Goal: Task Accomplishment & Management: Manage account settings

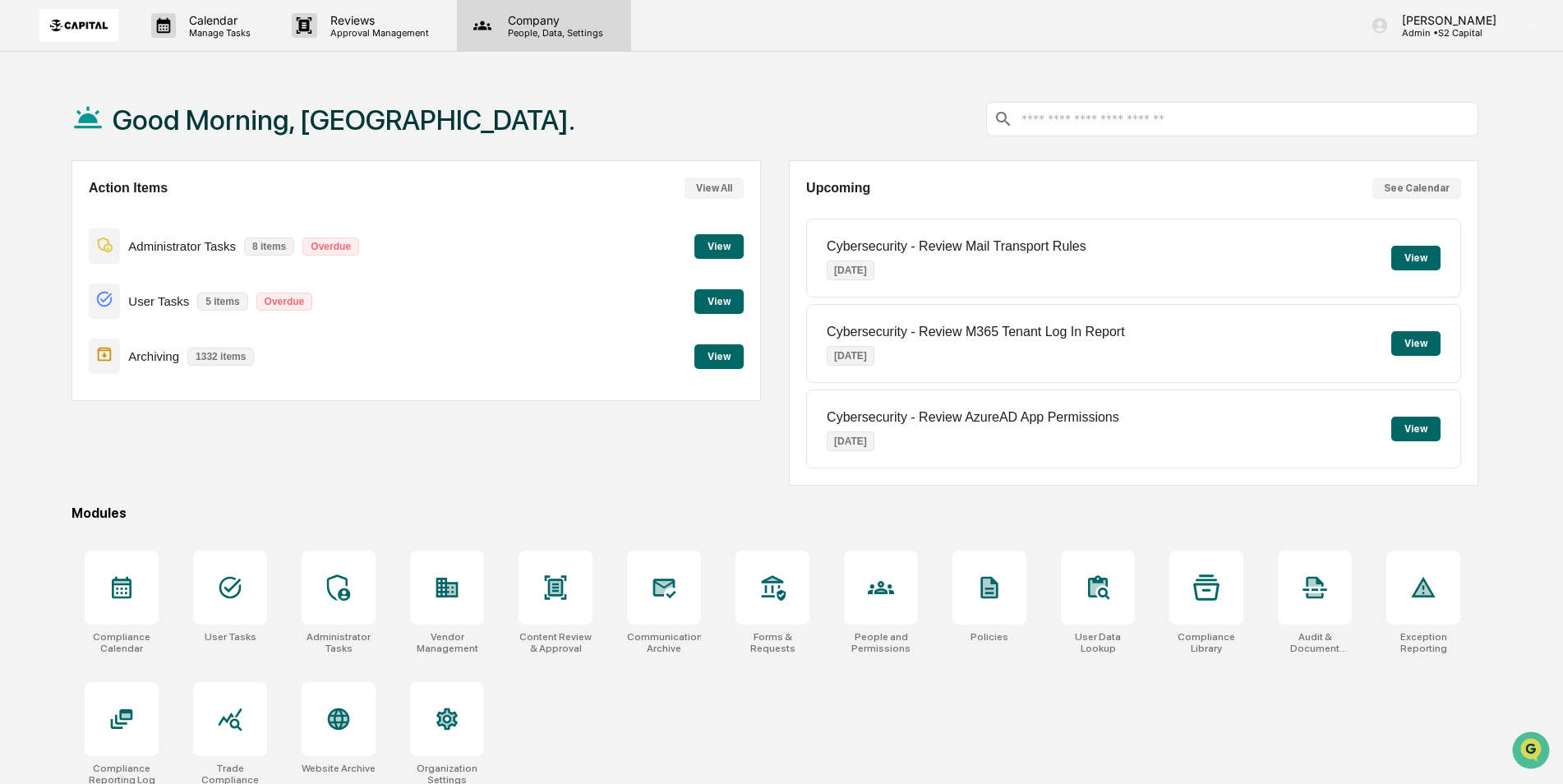
click at [501, 24] on p "Company" at bounding box center [553, 20] width 117 height 14
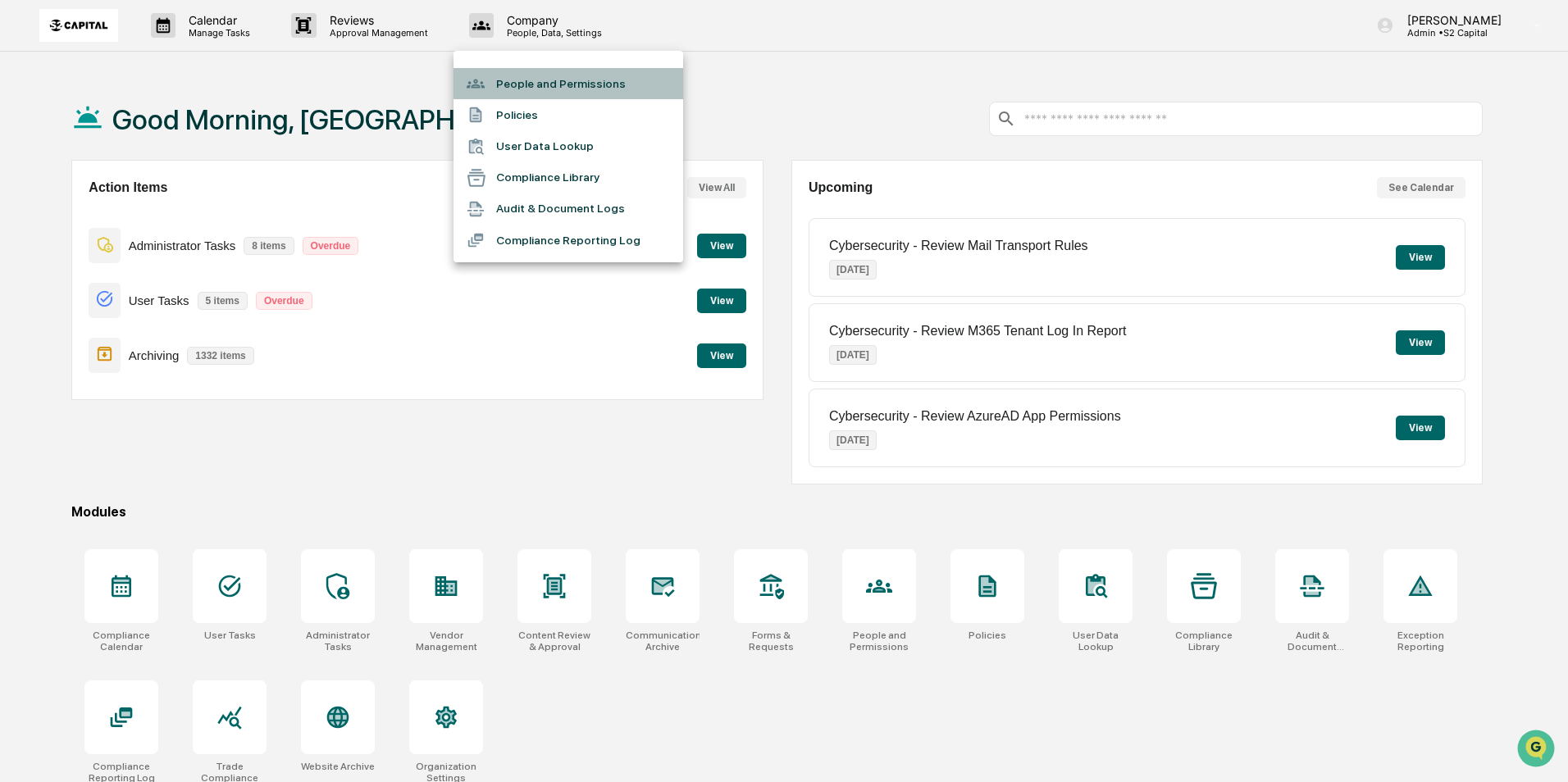
click at [506, 75] on li "People and Permissions" at bounding box center [568, 83] width 229 height 31
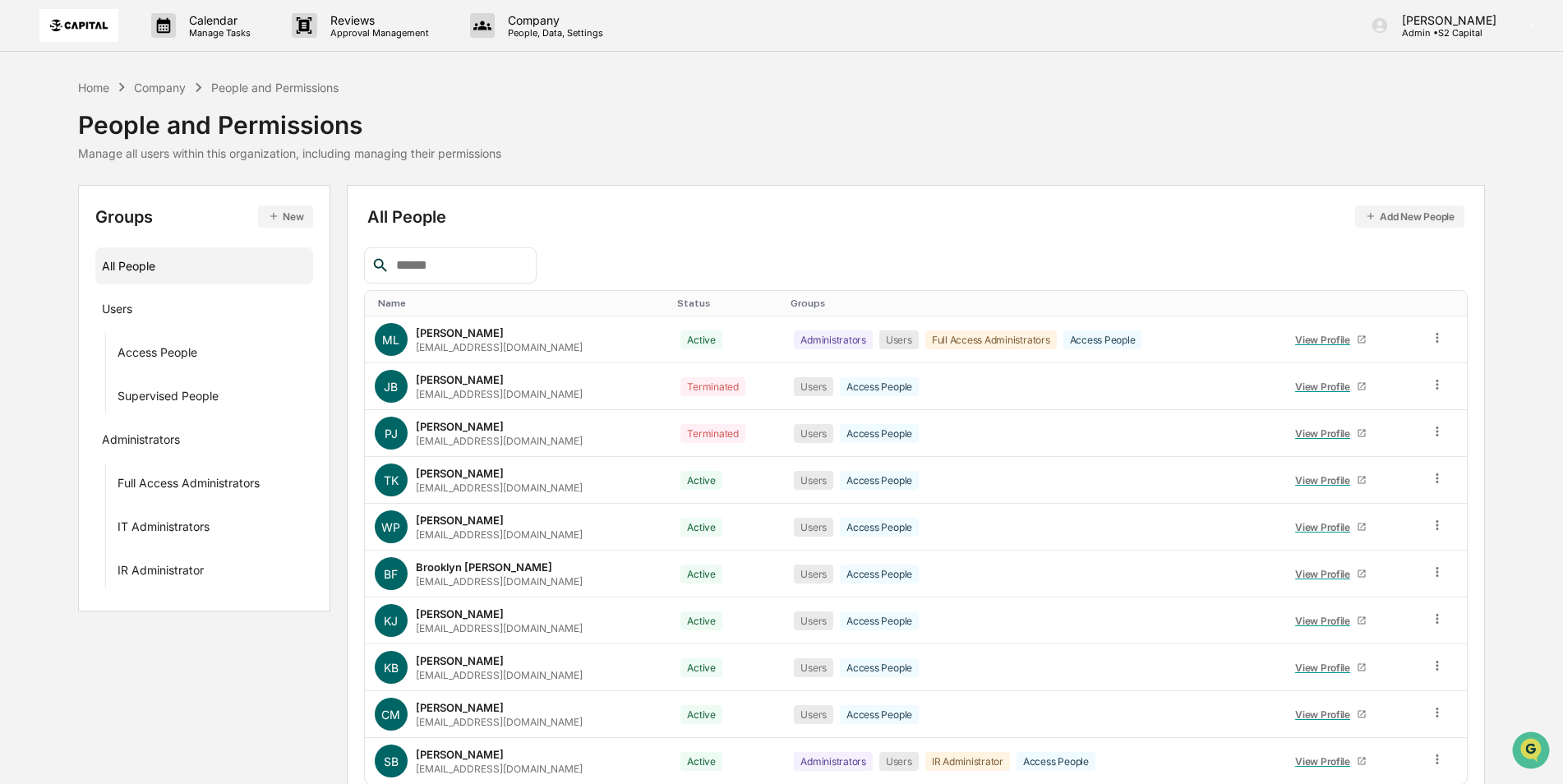
click at [389, 305] on div "Name" at bounding box center [521, 303] width 286 height 12
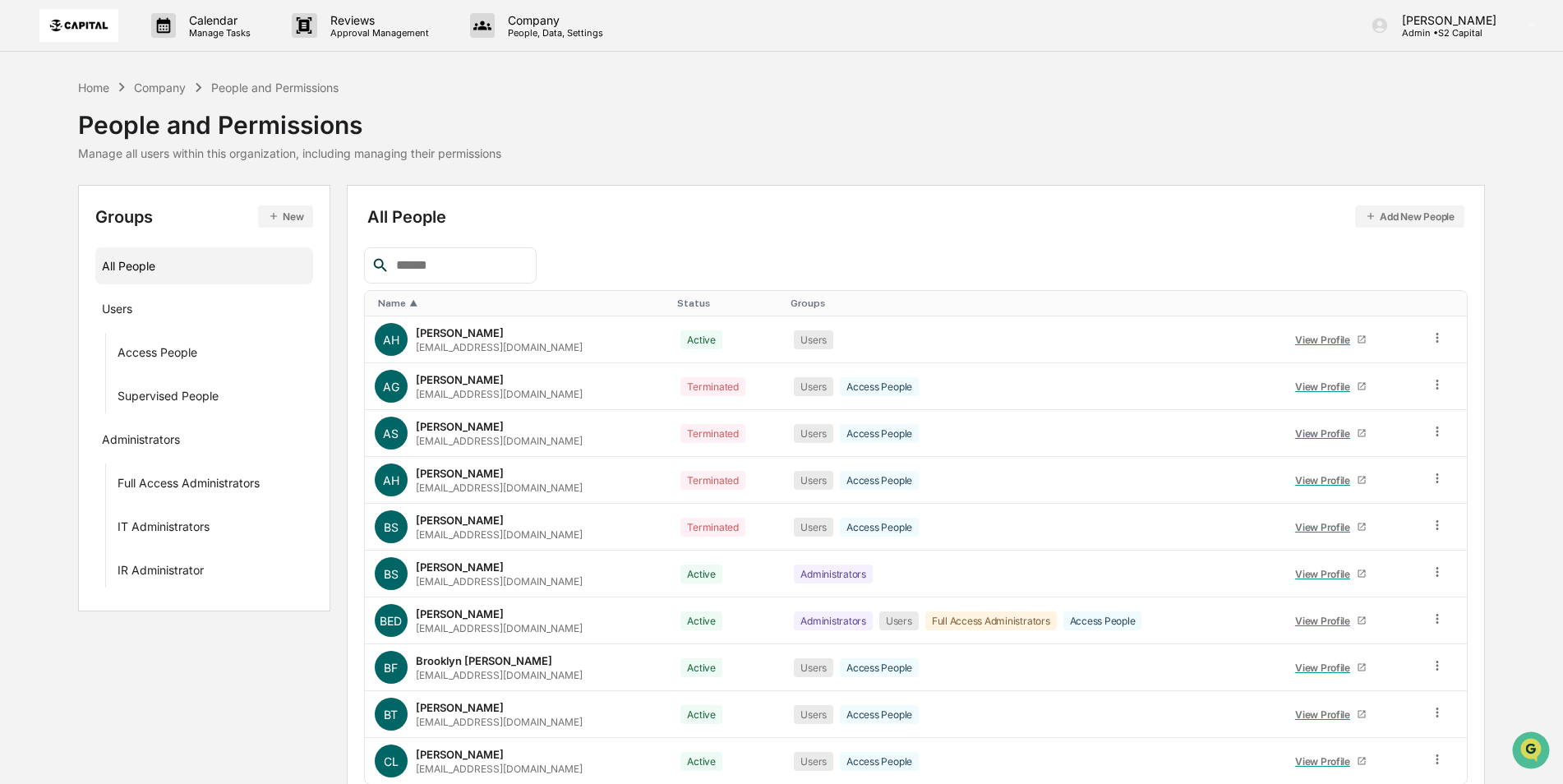
click at [1414, 221] on button "Add New People" at bounding box center [1409, 216] width 109 height 23
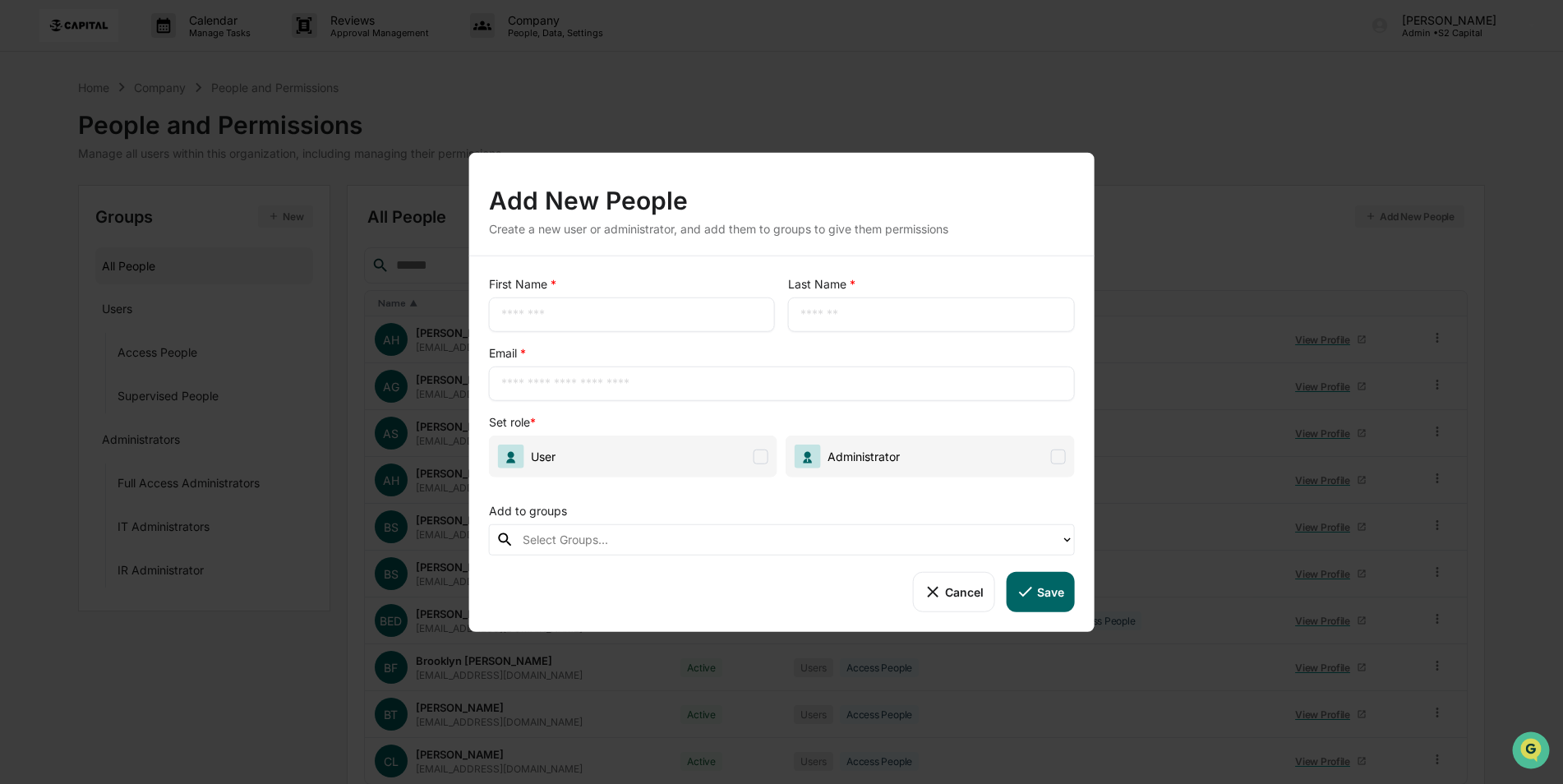
click at [597, 314] on input "text" at bounding box center [632, 315] width 262 height 17
type input "*******"
type input "*****"
click at [710, 375] on input "text" at bounding box center [782, 384] width 562 height 17
click at [560, 383] on input "text" at bounding box center [782, 384] width 562 height 17
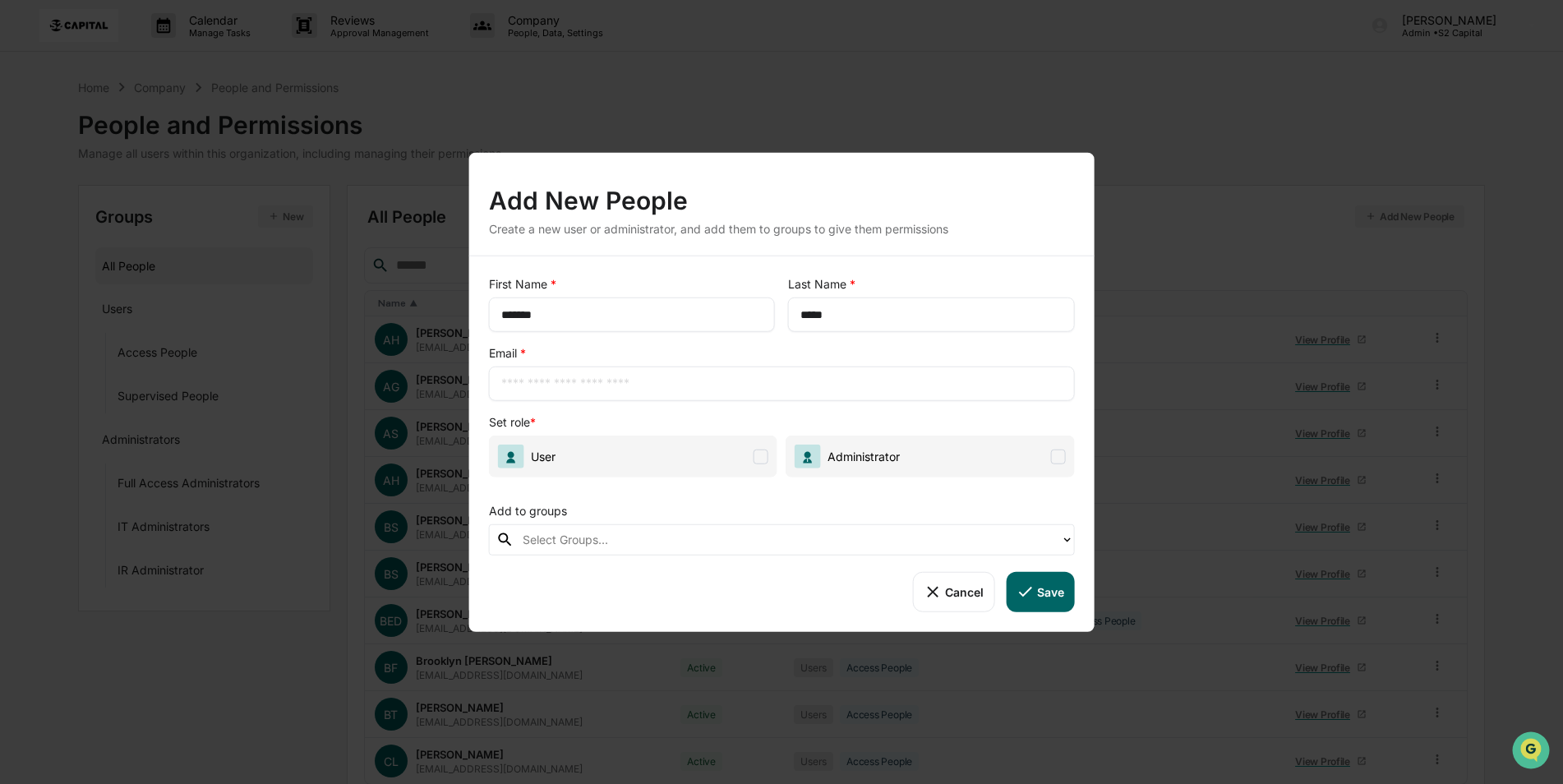
paste input "**********"
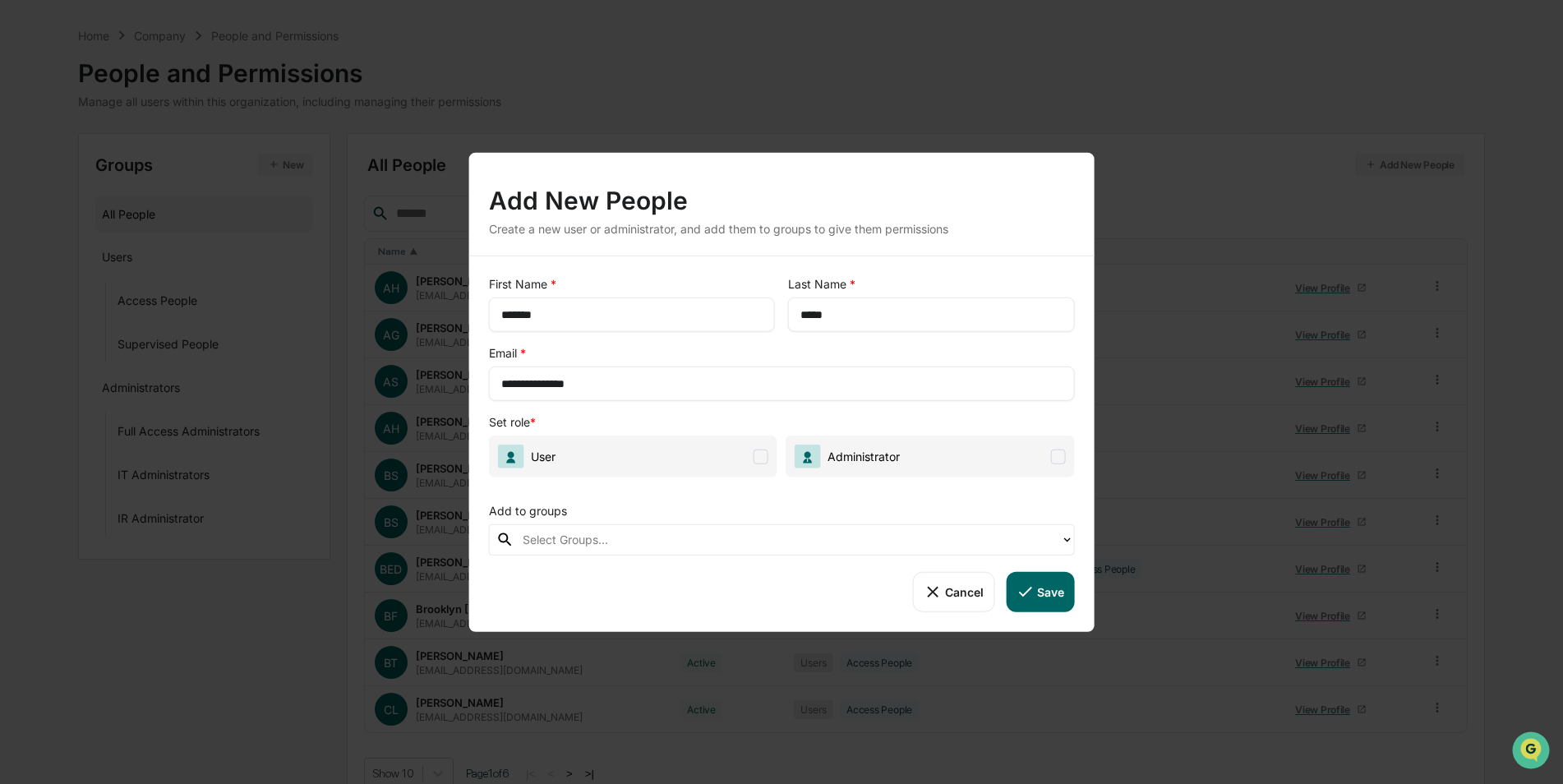
scroll to position [74, 0]
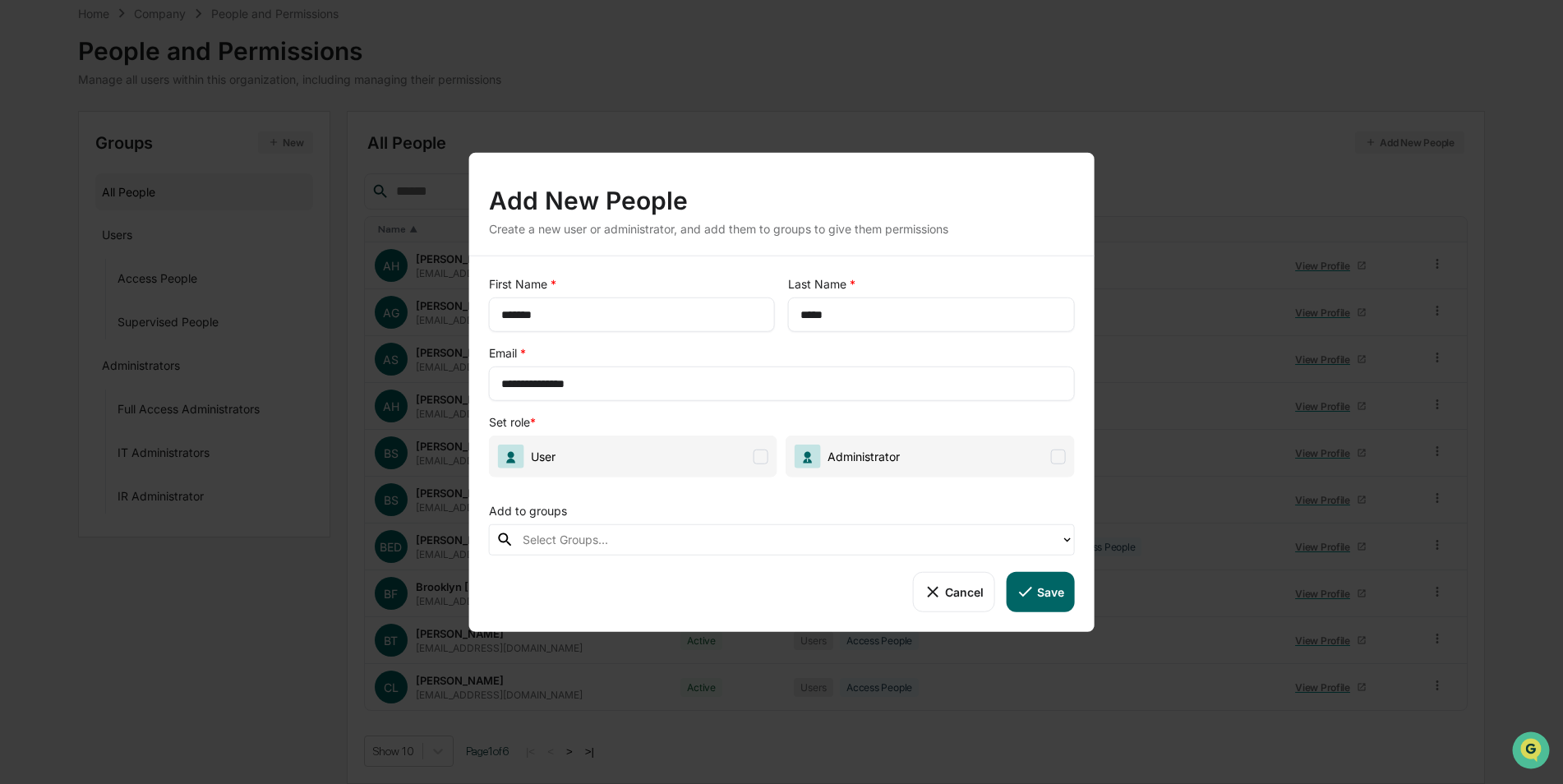
type input "**********"
click at [757, 455] on span at bounding box center [761, 456] width 15 height 15
click at [684, 508] on div "Add to groups" at bounding box center [782, 507] width 586 height 33
click at [654, 543] on div at bounding box center [787, 539] width 530 height 19
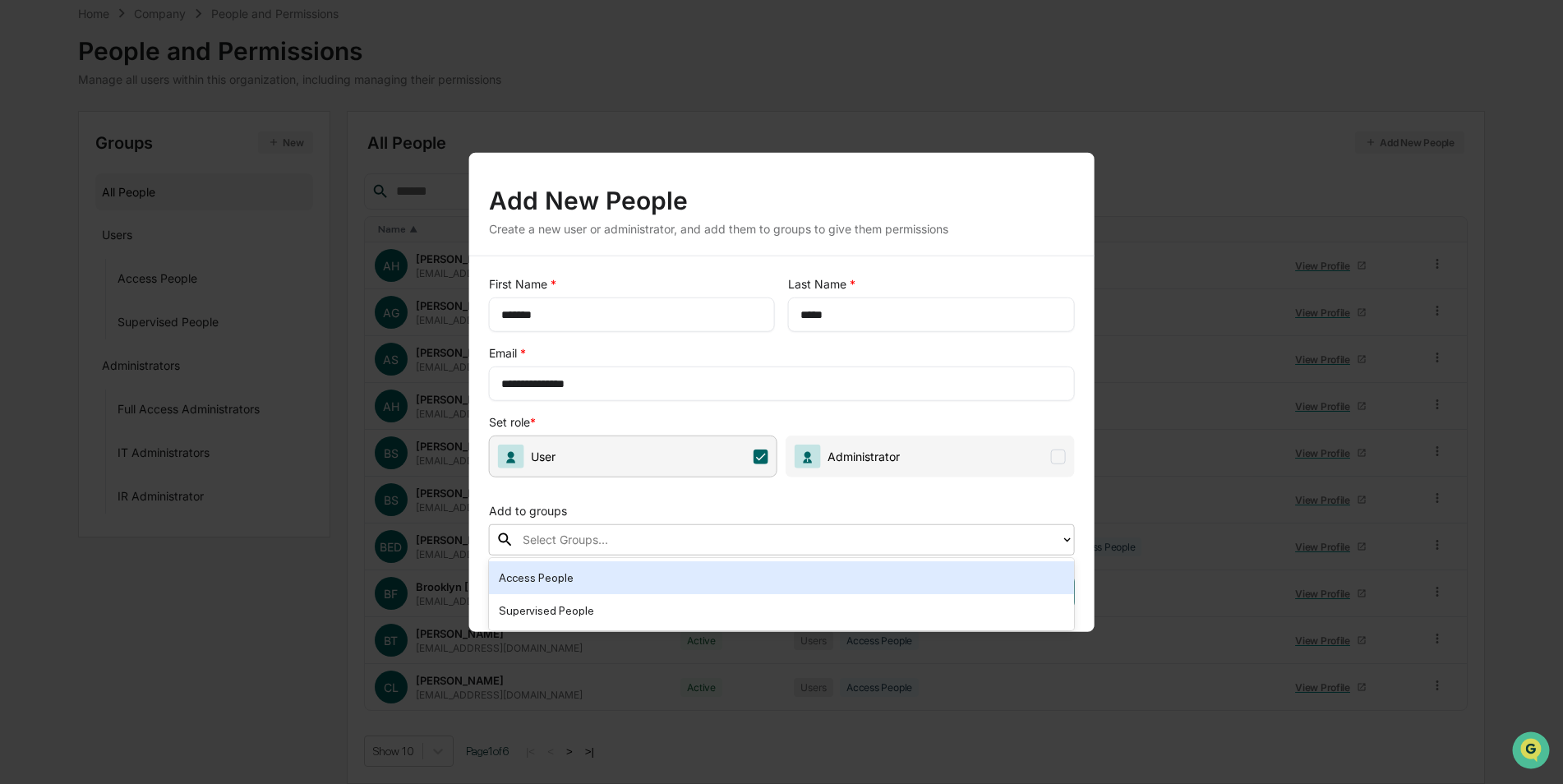
click at [639, 591] on div "Access People" at bounding box center [782, 578] width 586 height 33
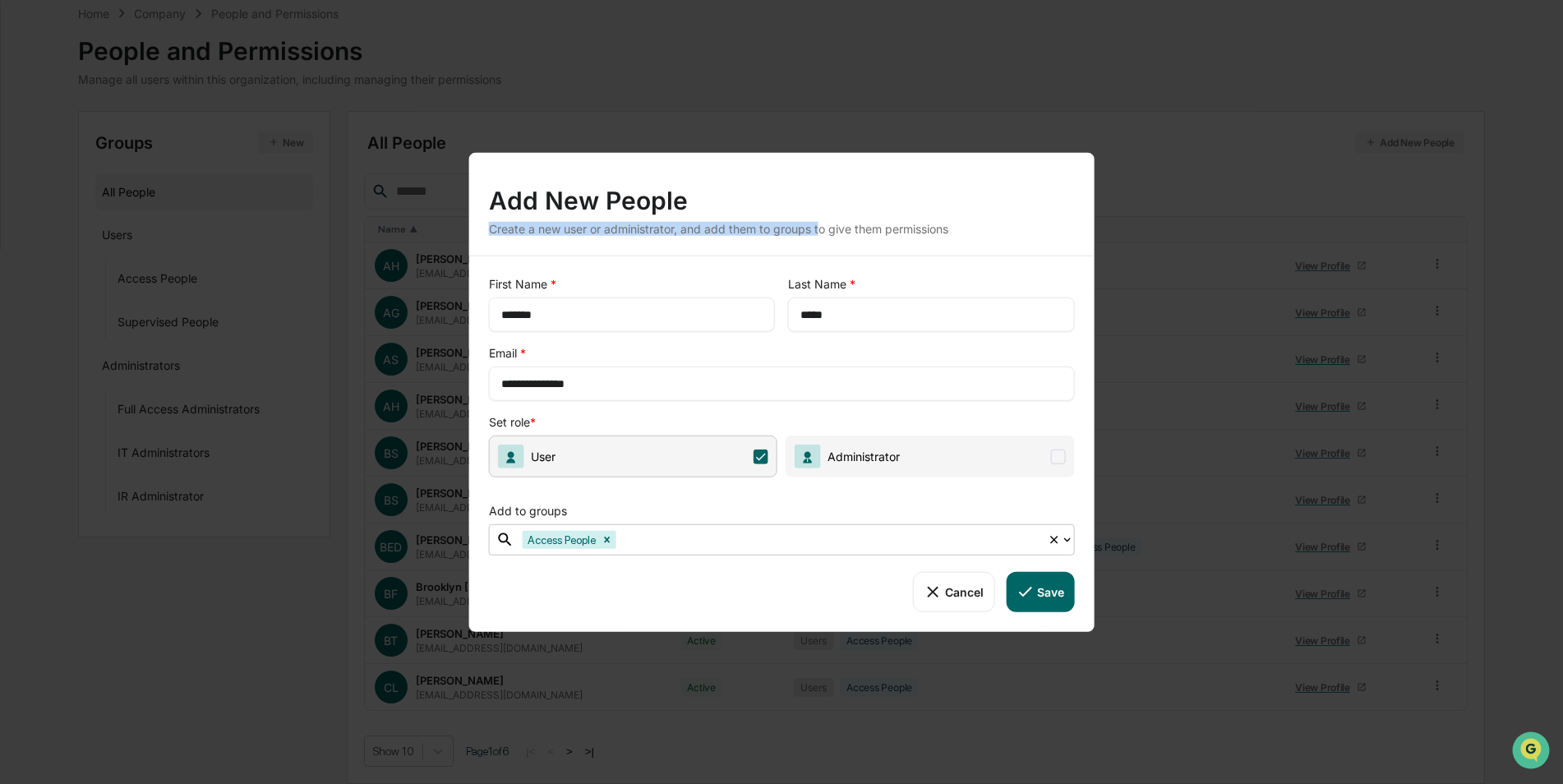
drag, startPoint x: 706, startPoint y: 177, endPoint x: 823, endPoint y: 243, distance: 134.3
click at [823, 243] on div "Add New People Create a new user or administrator, and add them to groups to gi…" at bounding box center [782, 204] width 625 height 103
click at [967, 606] on button "Cancel" at bounding box center [953, 591] width 81 height 39
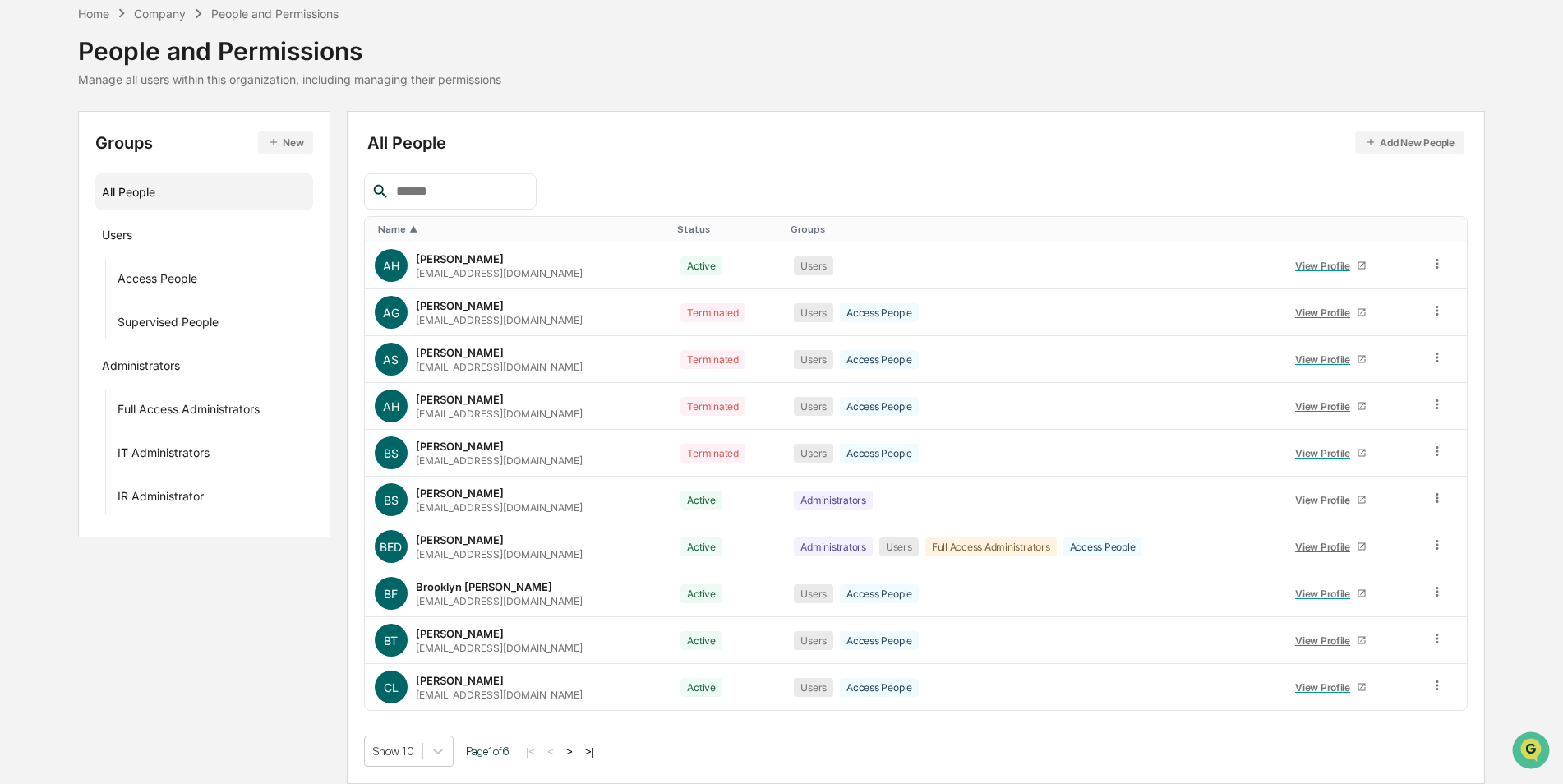
click at [1407, 144] on button "Add New People" at bounding box center [1409, 142] width 109 height 23
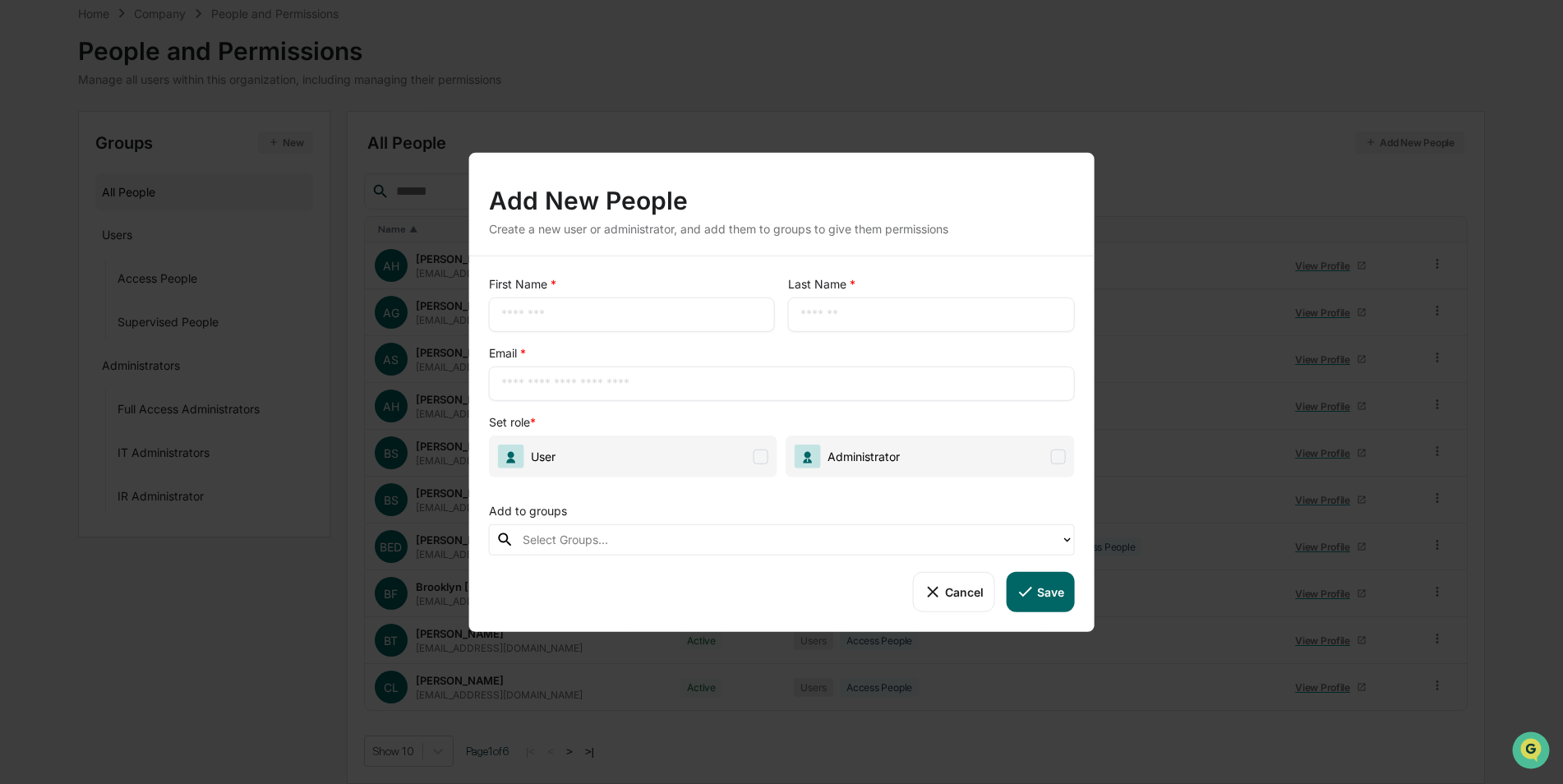
click at [629, 324] on div "​" at bounding box center [632, 314] width 286 height 34
click at [639, 307] on input "text" at bounding box center [632, 315] width 262 height 17
type input "*******"
type input "*****"
type input "**********"
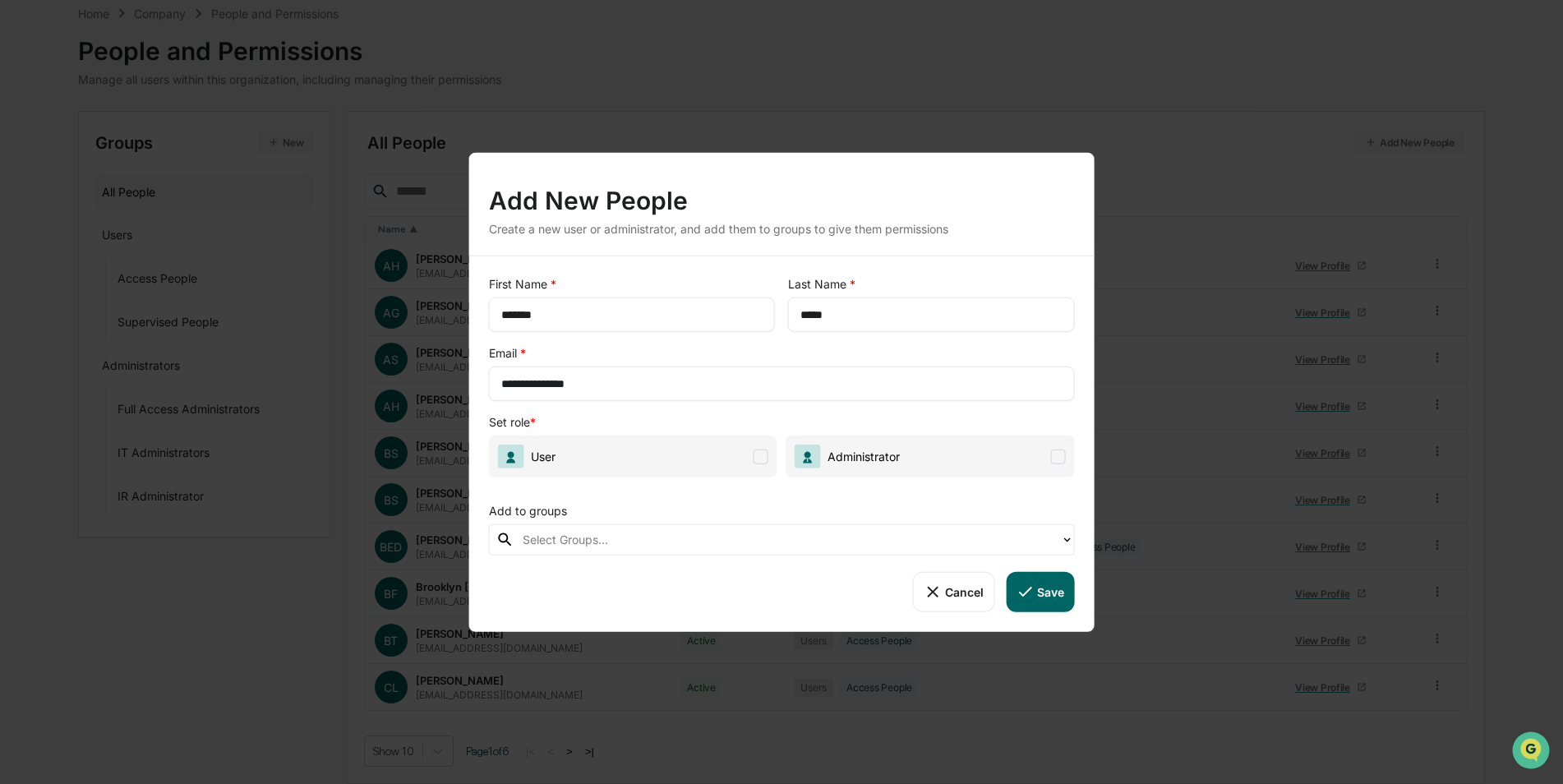
click at [762, 457] on span at bounding box center [761, 456] width 15 height 15
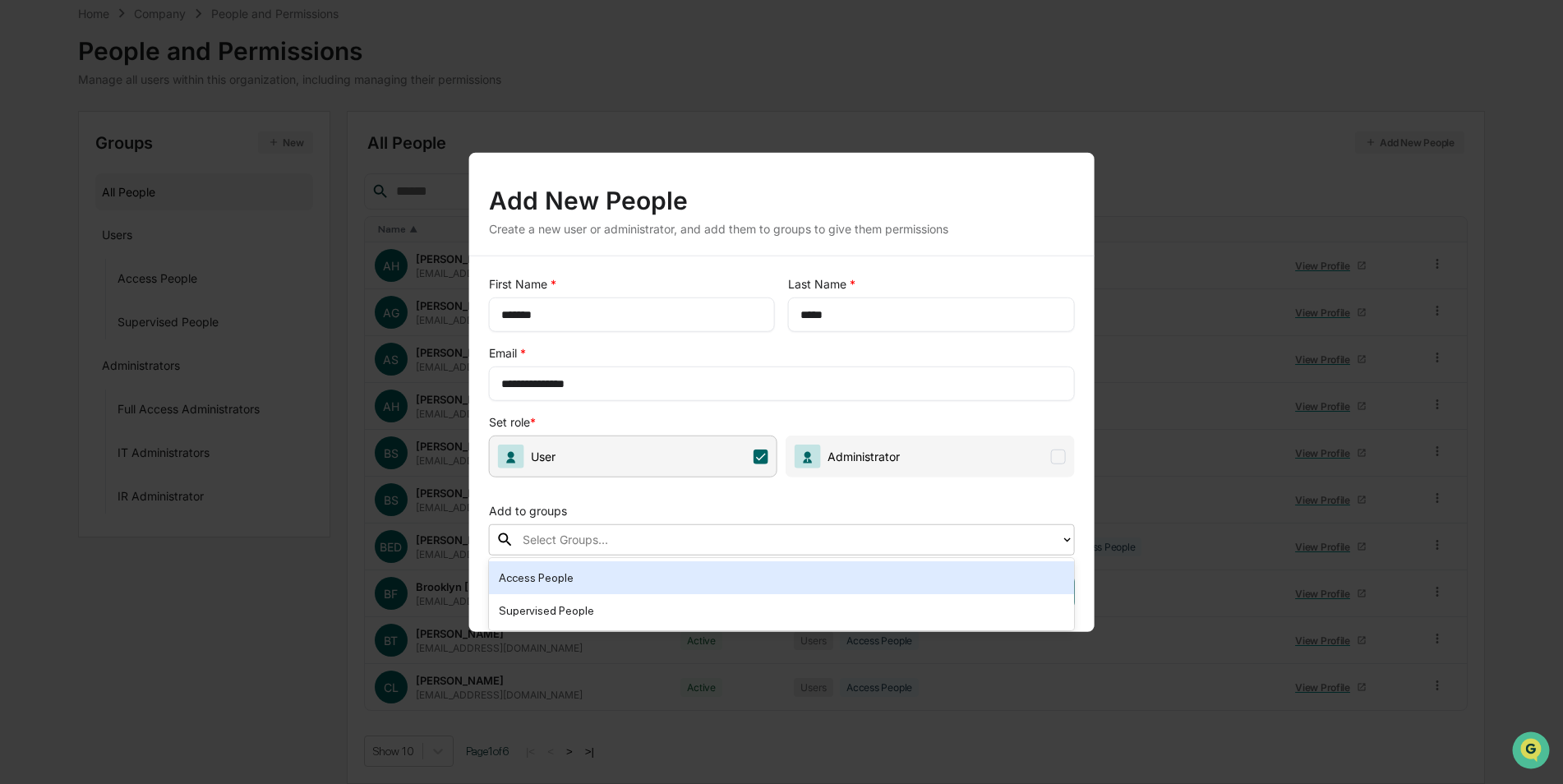
click at [691, 530] on div "Select Groups..." at bounding box center [787, 540] width 530 height 20
click at [631, 571] on div "Access People" at bounding box center [782, 578] width 566 height 20
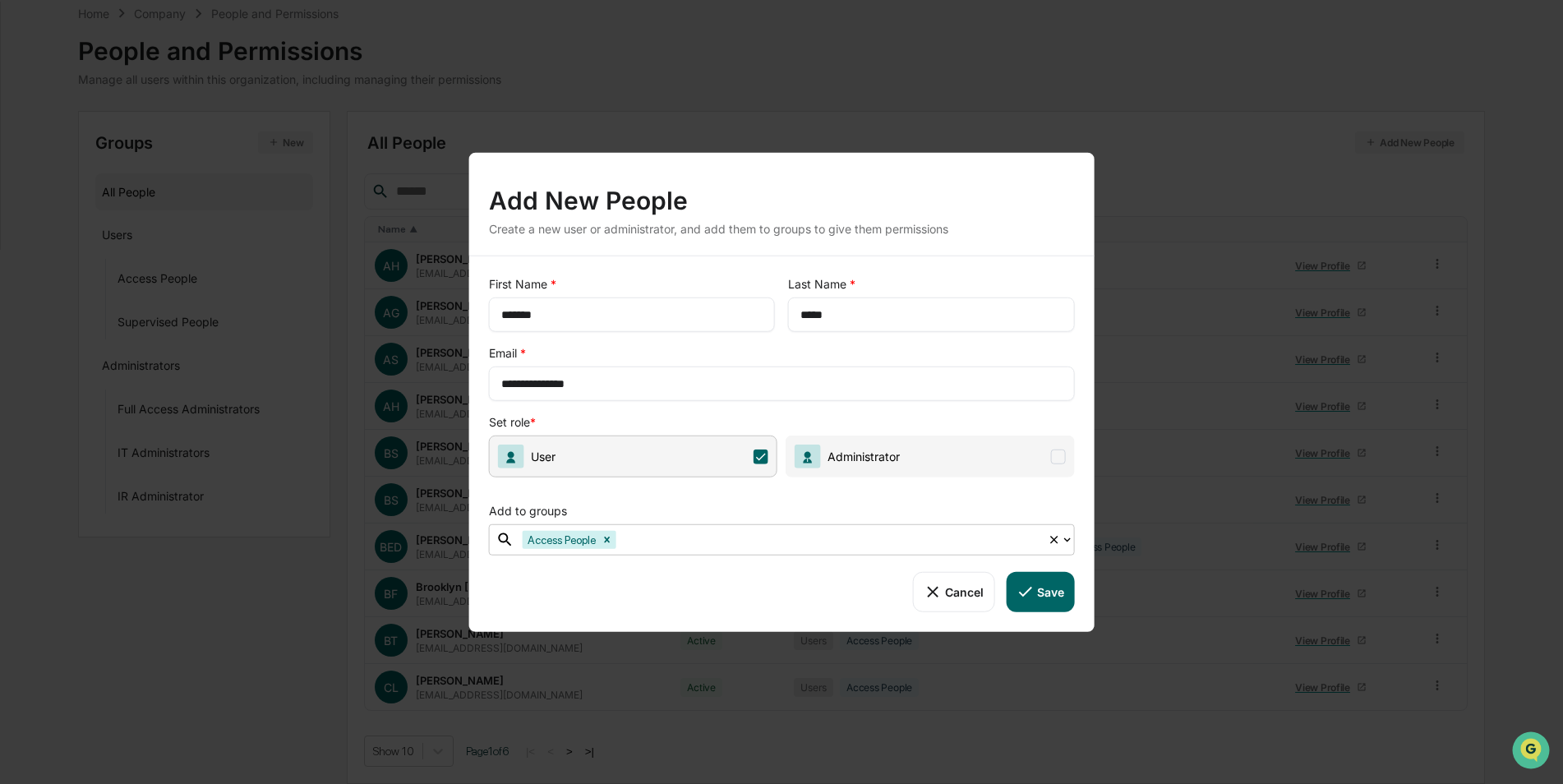
click at [677, 576] on div "Cancel Save" at bounding box center [782, 591] width 586 height 39
click at [1042, 590] on button "Save" at bounding box center [1040, 591] width 69 height 39
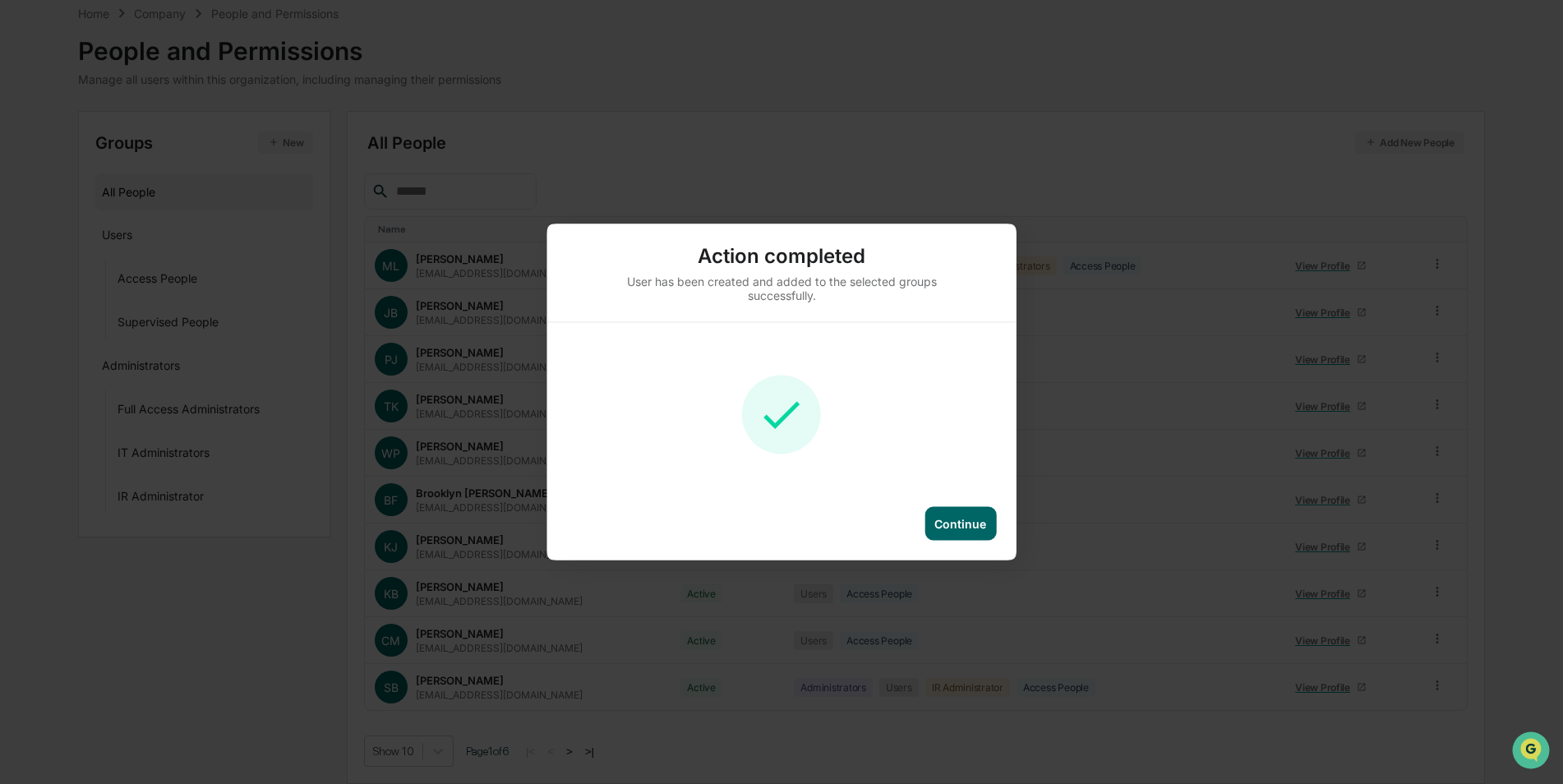
click at [952, 532] on div "Continue" at bounding box center [960, 524] width 72 height 33
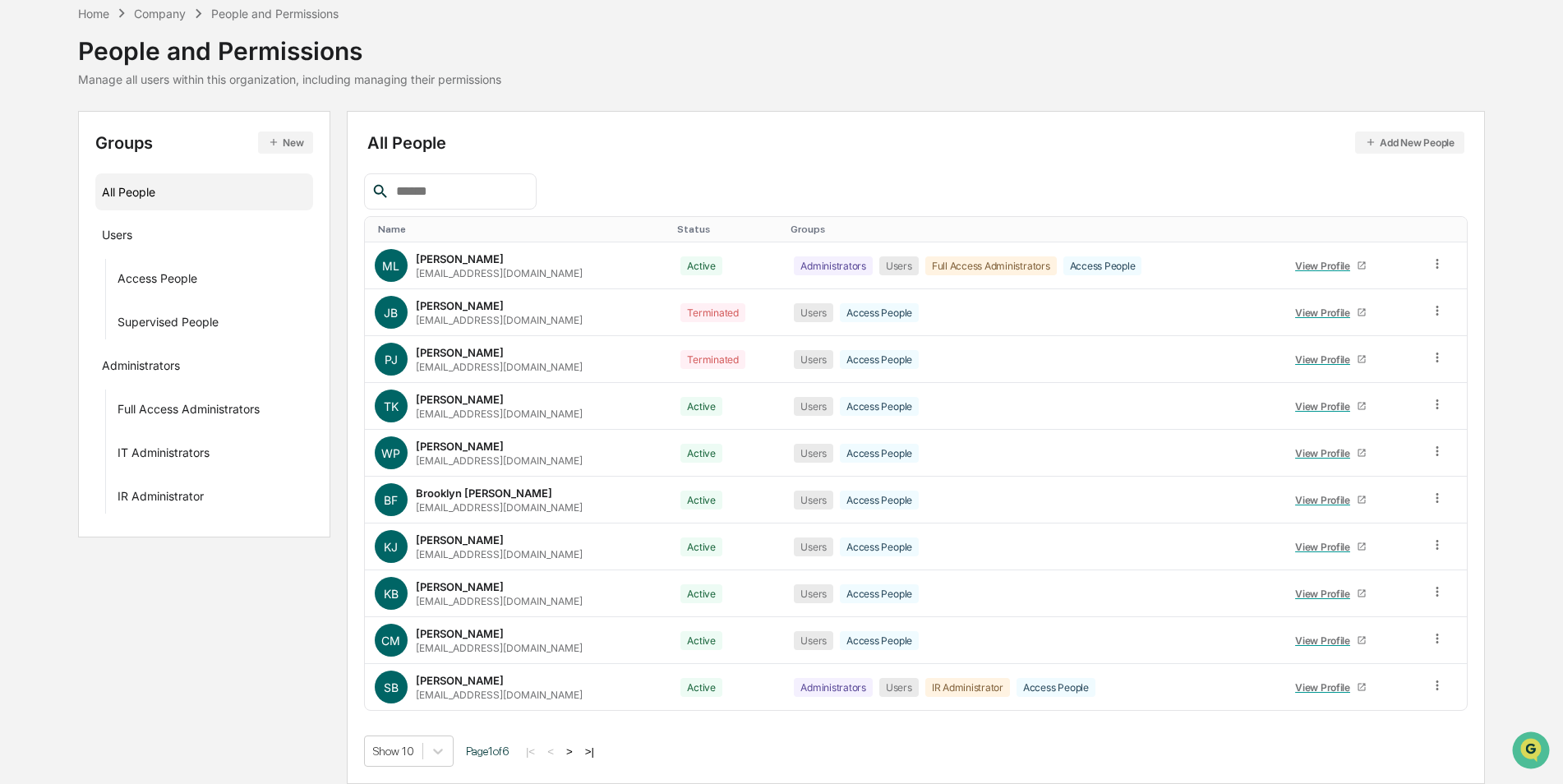
click at [405, 228] on div "Name" at bounding box center [521, 229] width 286 height 12
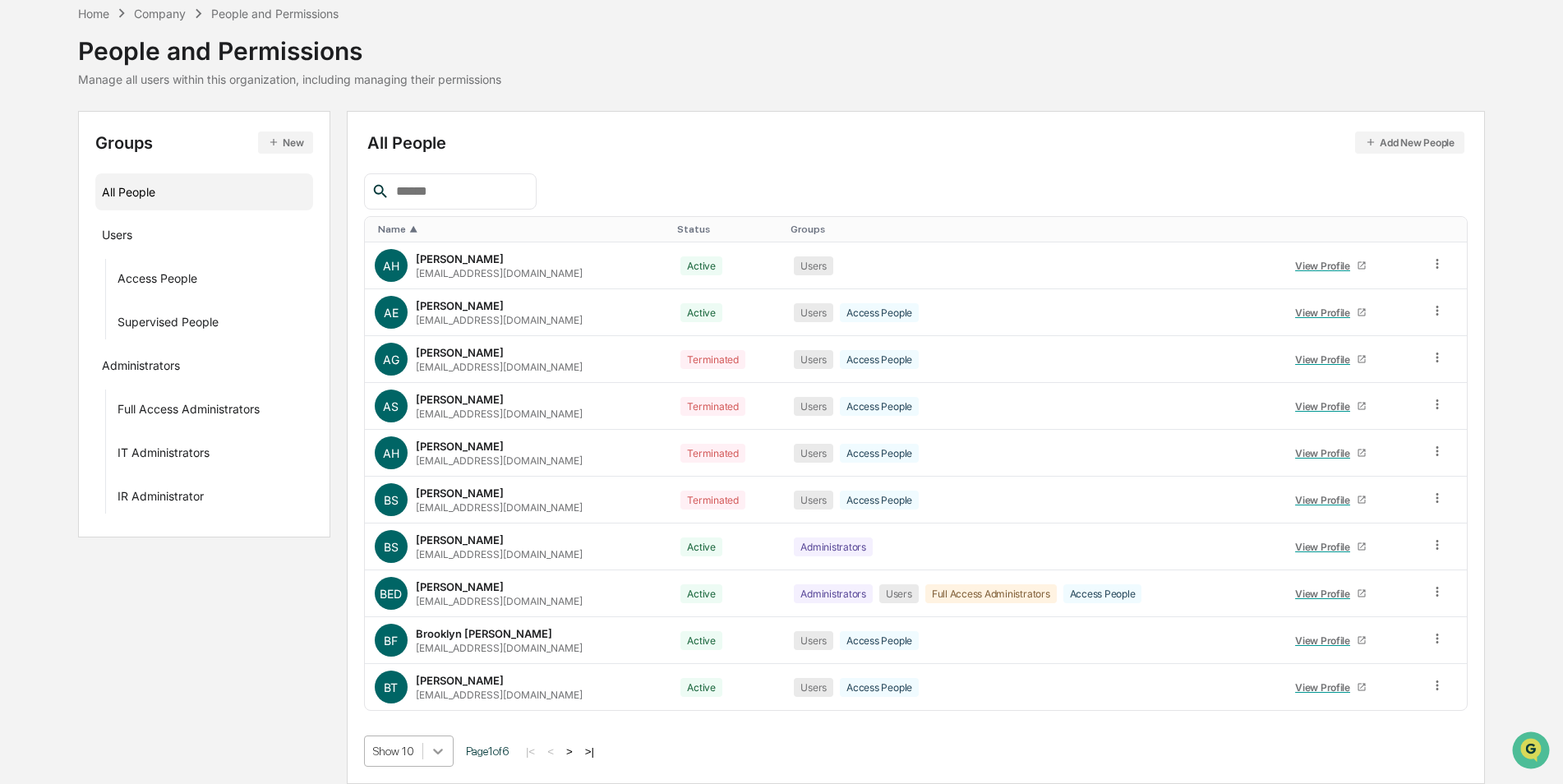
scroll to position [201, 0]
click at [446, 748] on body "Calendar Manage Tasks Reviews Approval Management Company People, Data, Setting…" at bounding box center [782, 355] width 1563 height 858
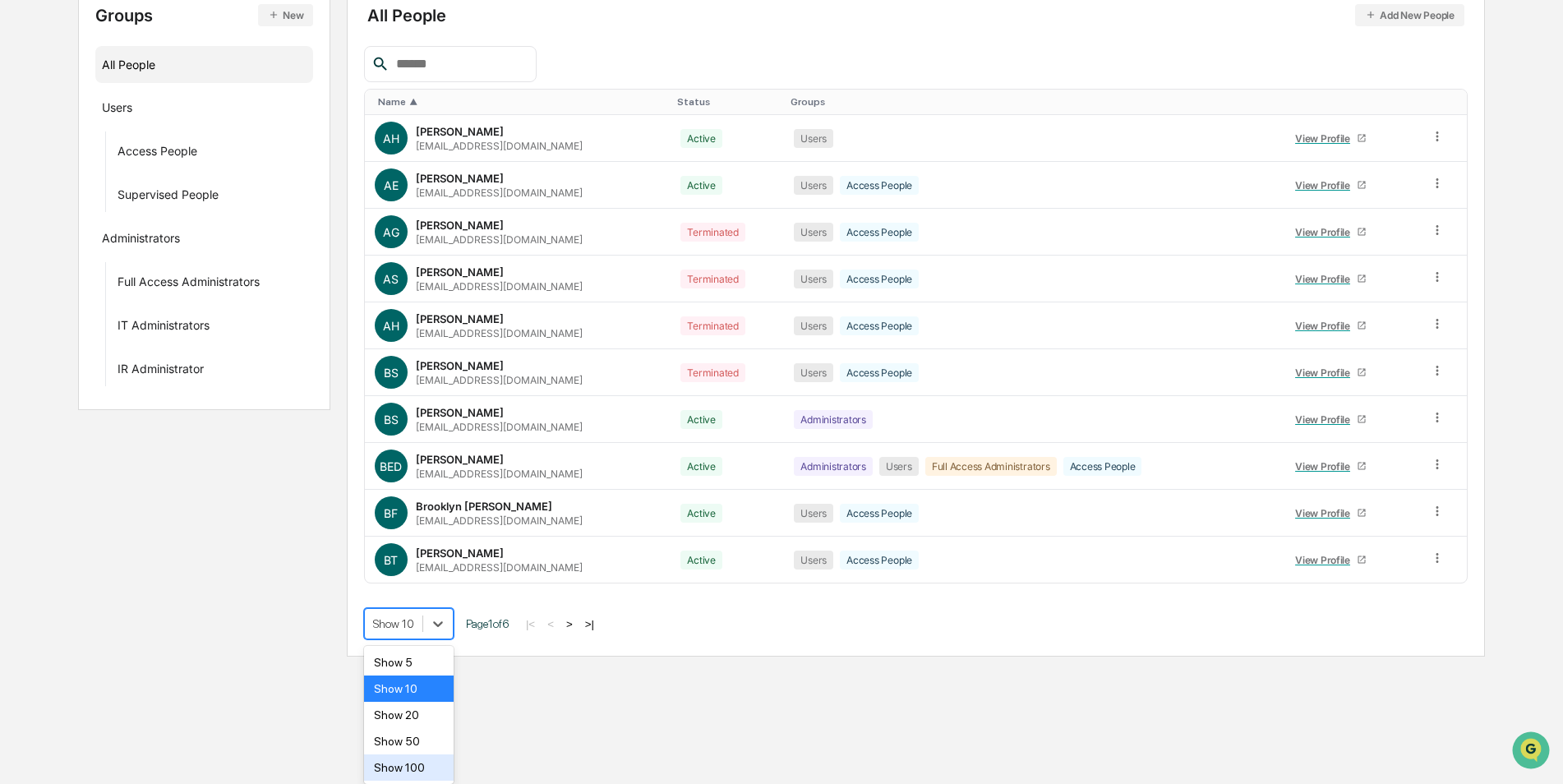
click at [419, 760] on div "Show 100" at bounding box center [409, 767] width 89 height 26
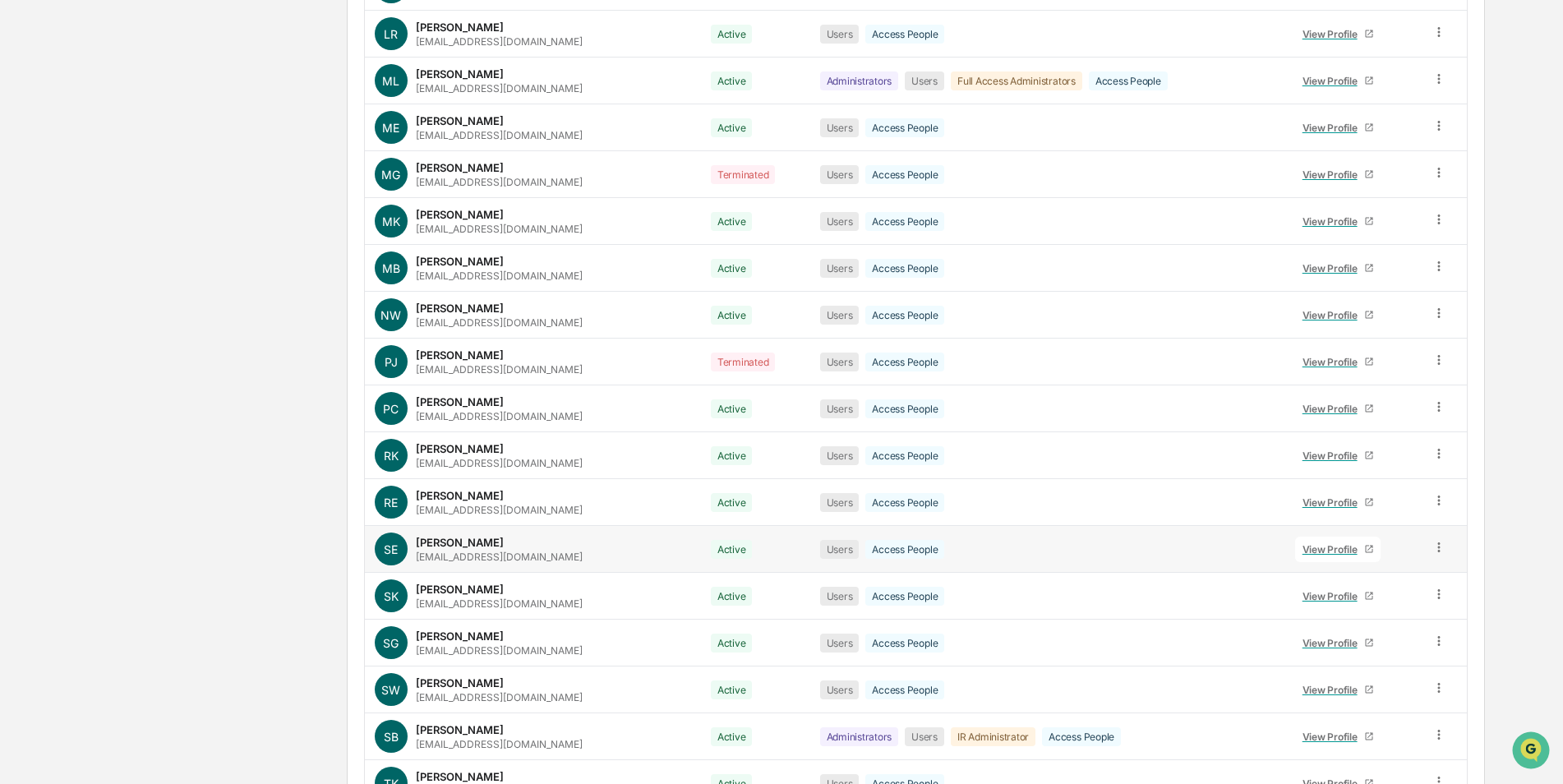
scroll to position [1927, 0]
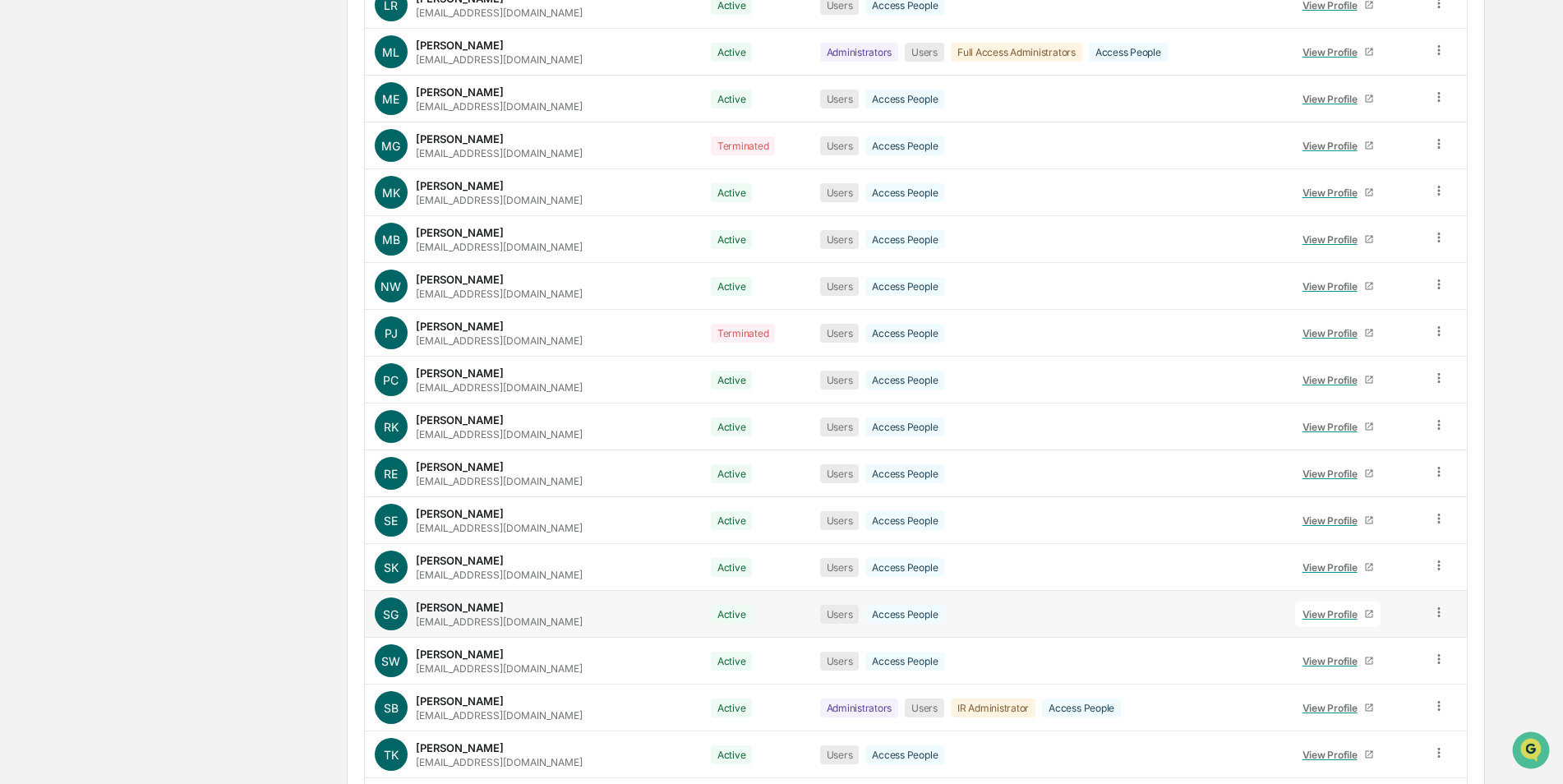
click at [1433, 616] on icon at bounding box center [1439, 613] width 16 height 16
click at [1391, 672] on div "Change Status" at bounding box center [1364, 672] width 136 height 20
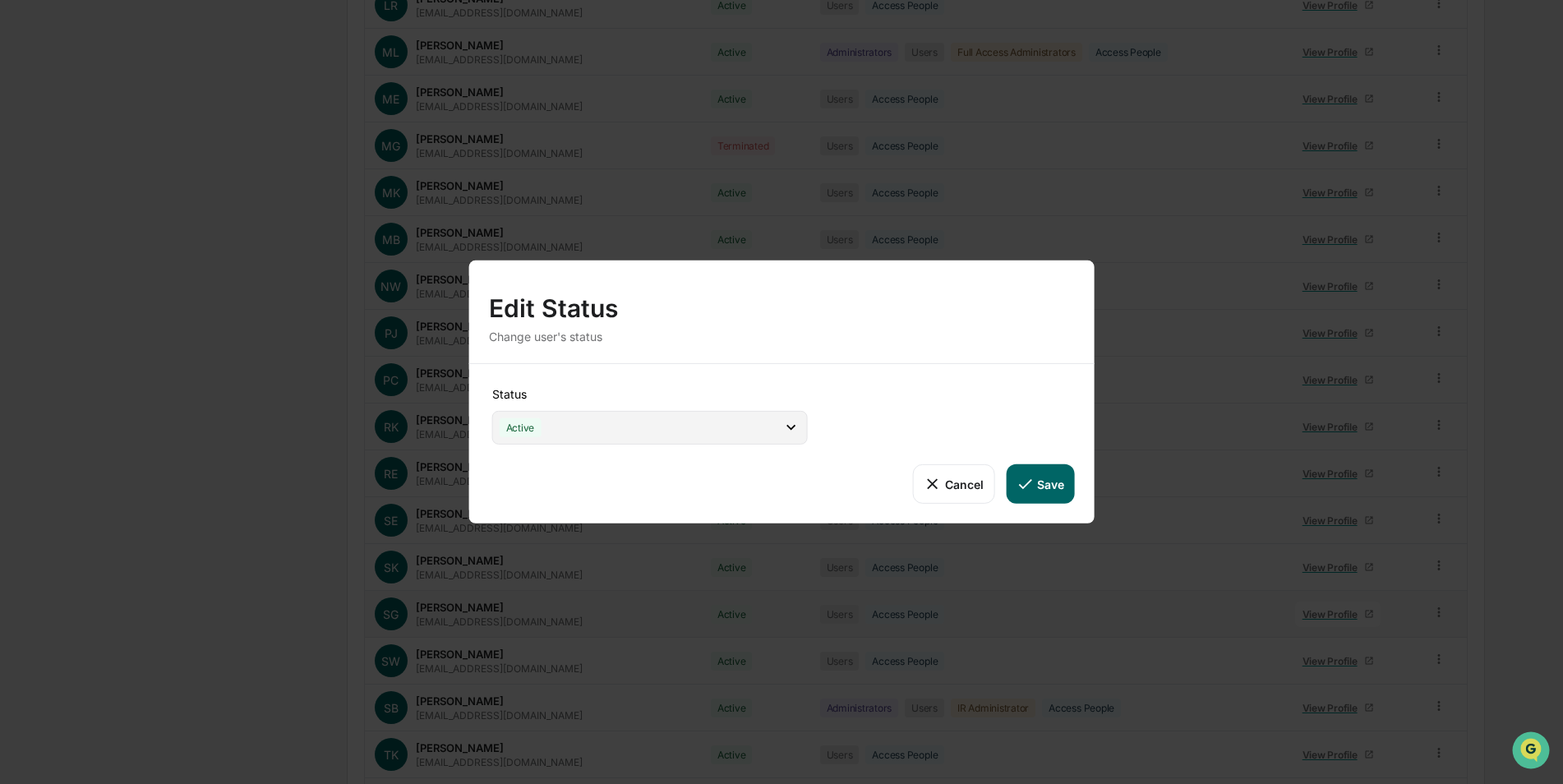
click at [684, 436] on div "Active" at bounding box center [650, 428] width 316 height 33
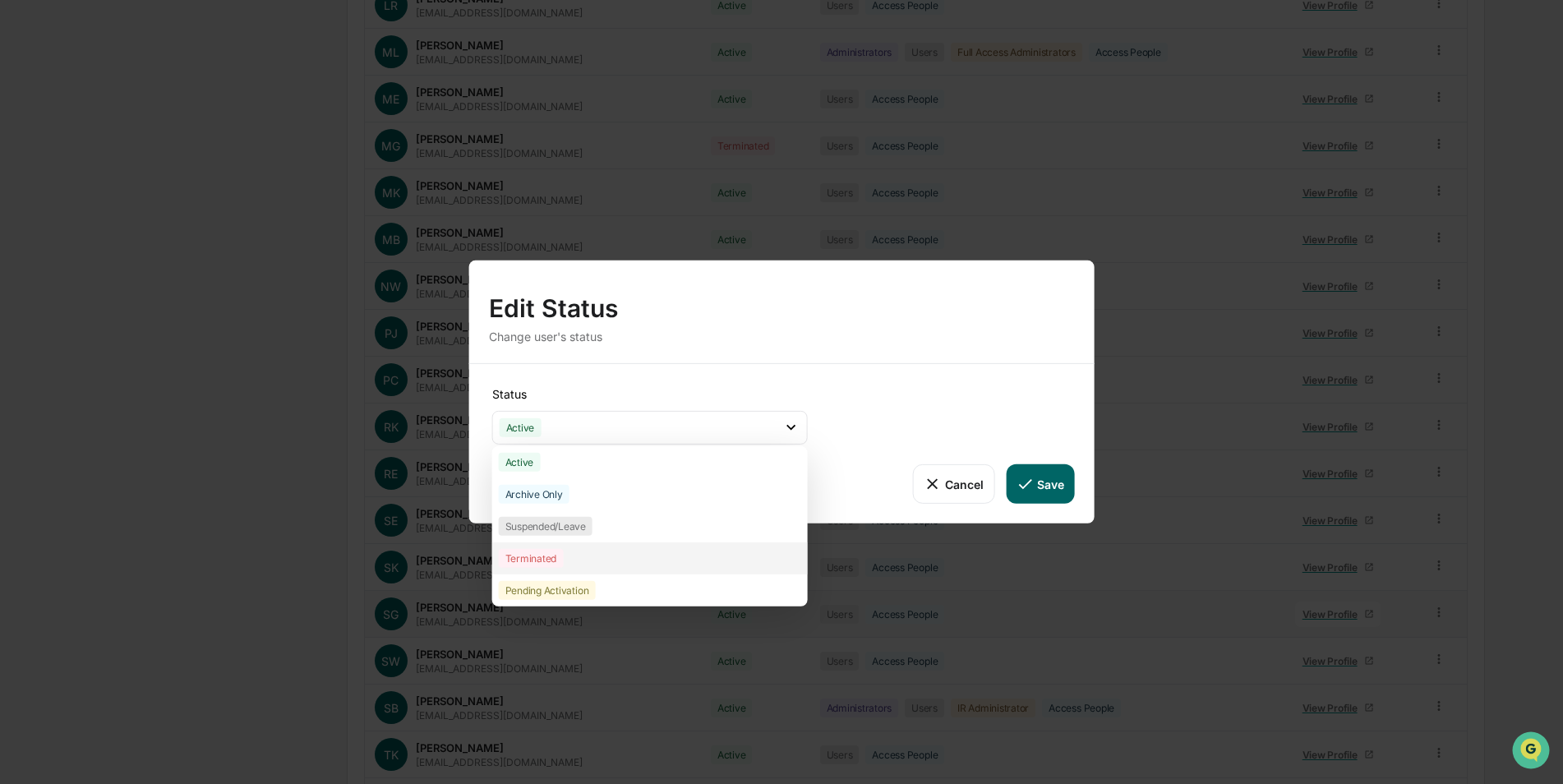
click at [654, 564] on div "Terminated" at bounding box center [650, 558] width 316 height 32
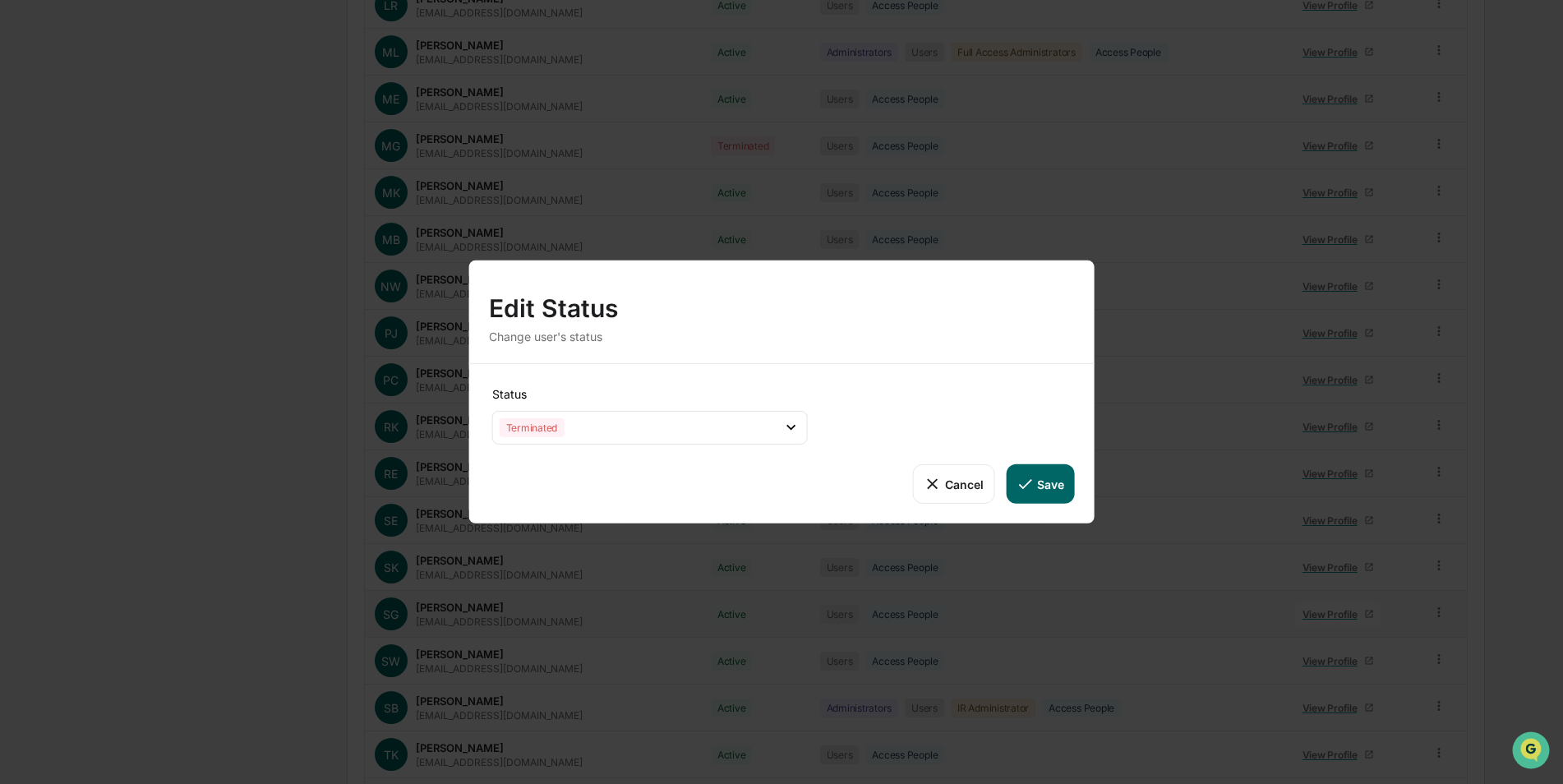
click at [1052, 483] on button "Save" at bounding box center [1040, 483] width 69 height 39
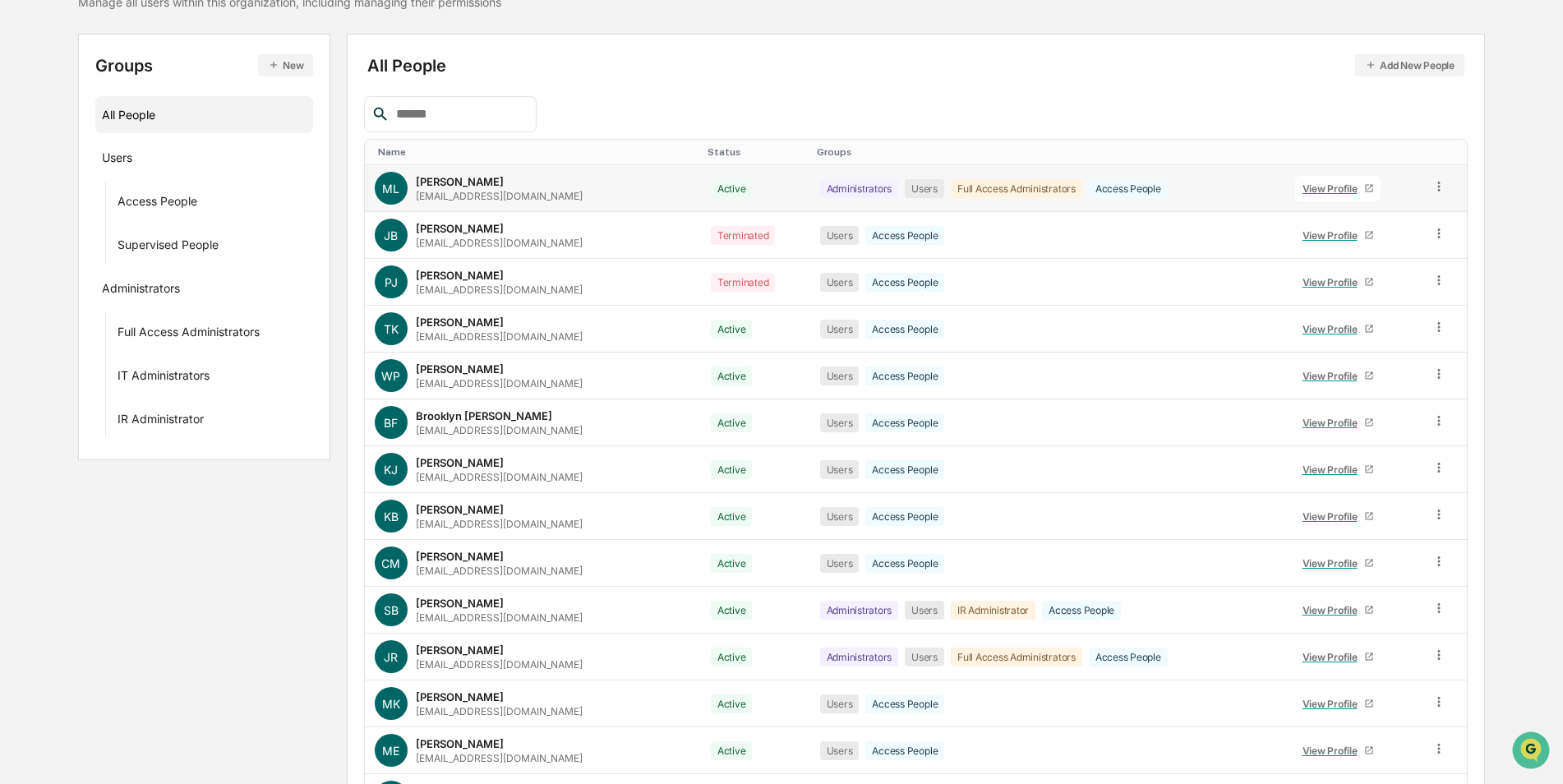
scroll to position [0, 0]
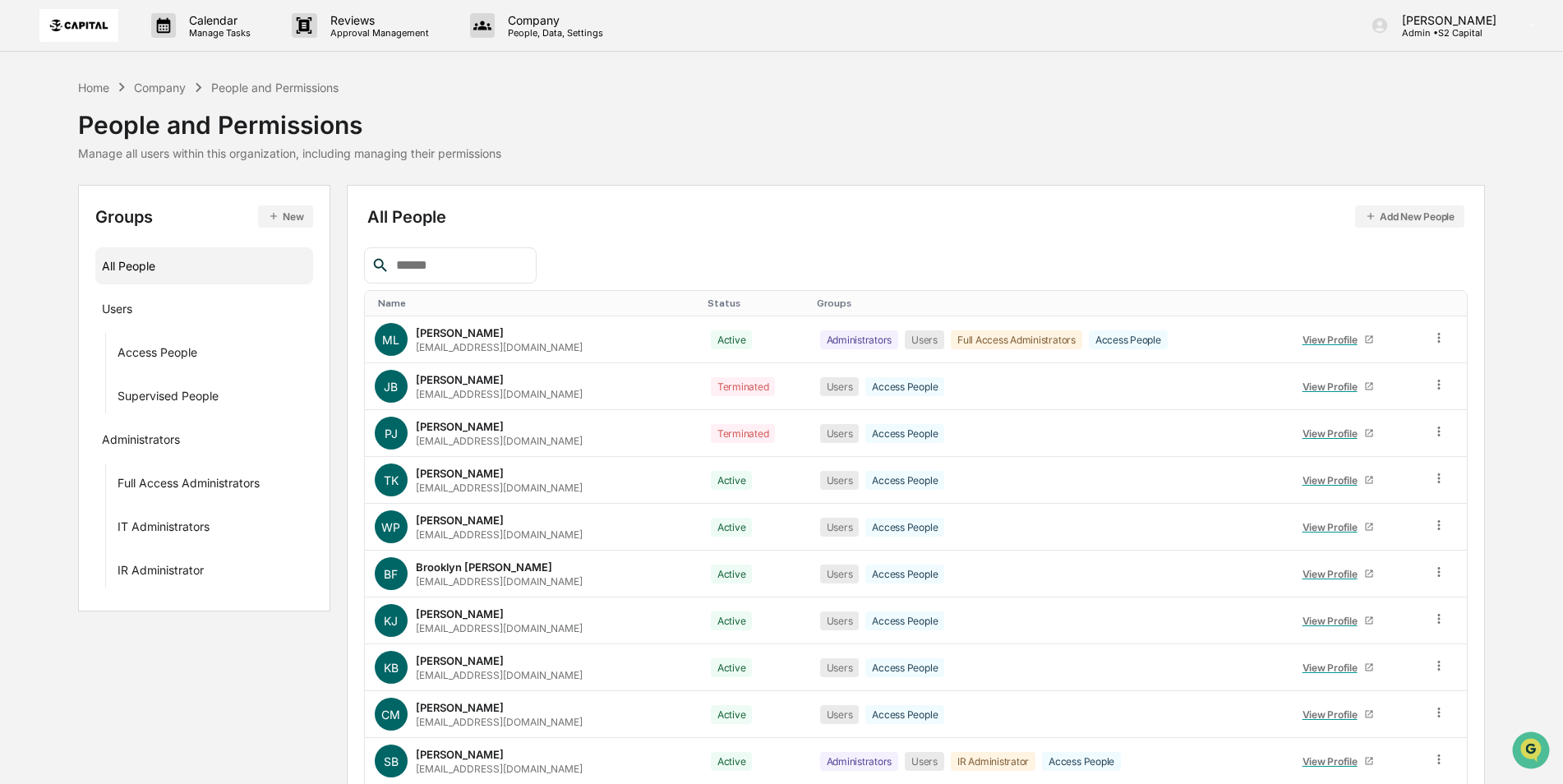
click at [400, 303] on div "Name" at bounding box center [536, 303] width 317 height 12
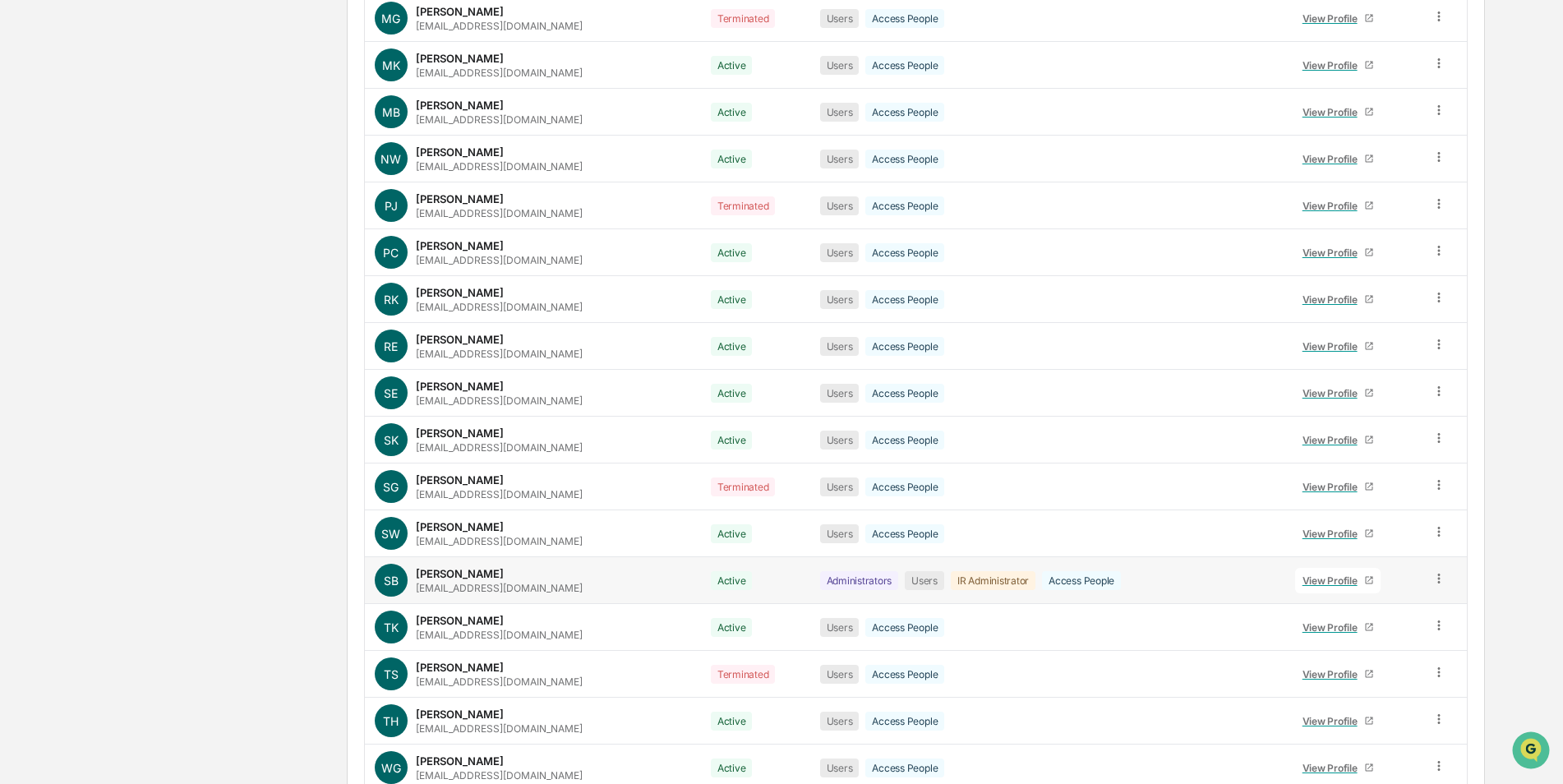
scroll to position [2136, 0]
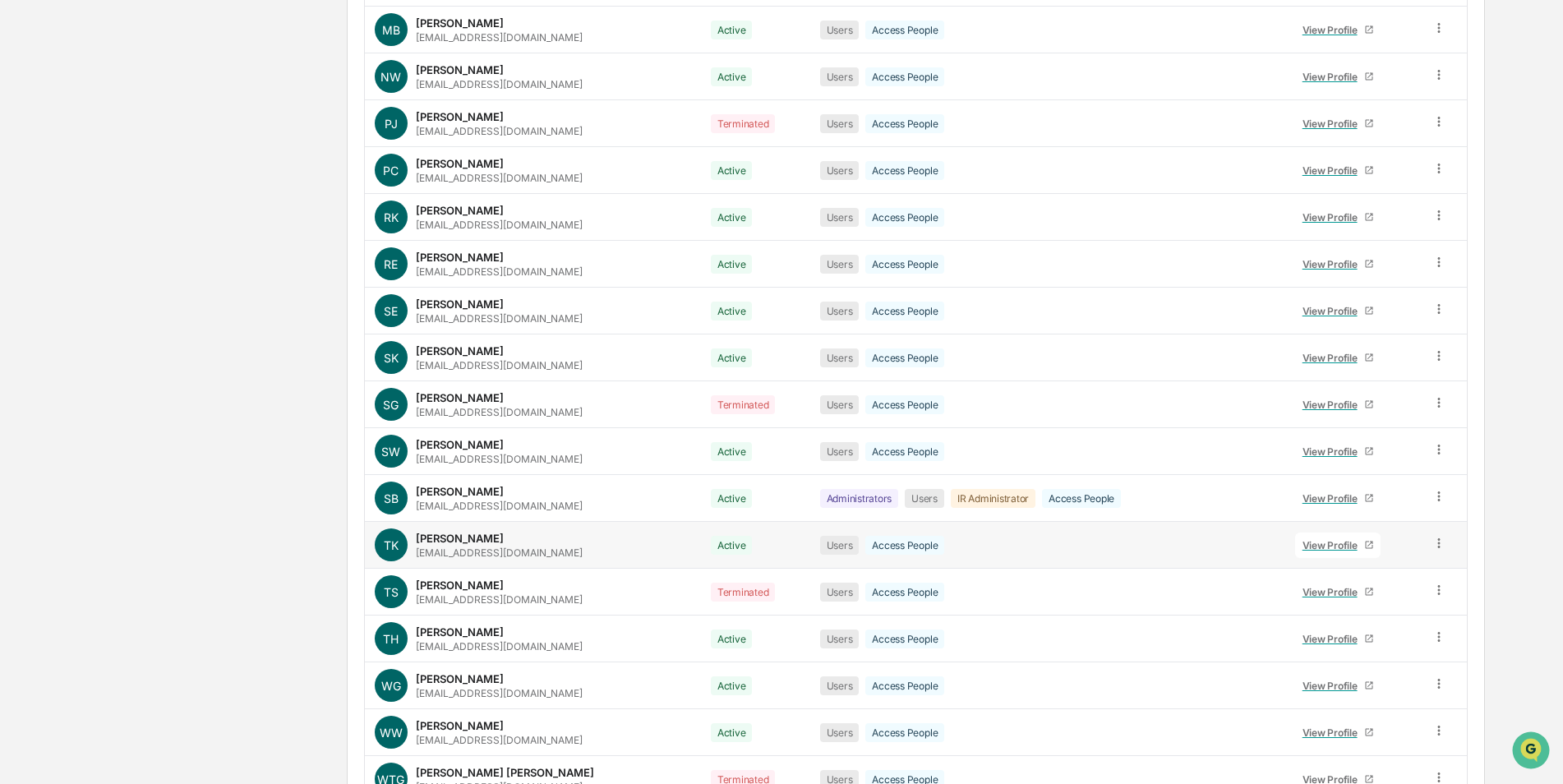
click at [1438, 543] on icon at bounding box center [1439, 543] width 16 height 16
click at [1353, 610] on div "Change Status" at bounding box center [1364, 603] width 136 height 20
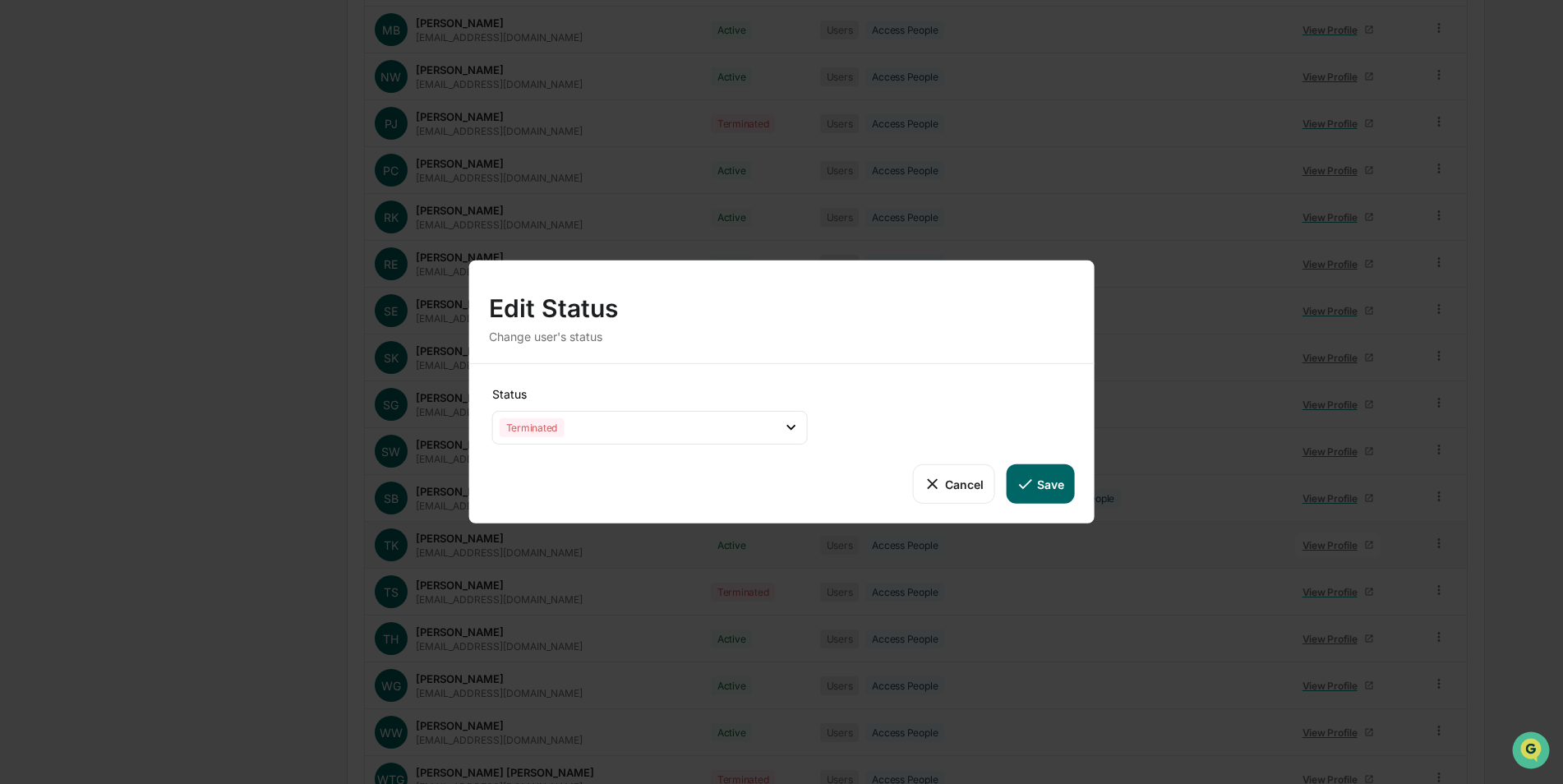
click at [1050, 479] on button "Save" at bounding box center [1040, 483] width 69 height 39
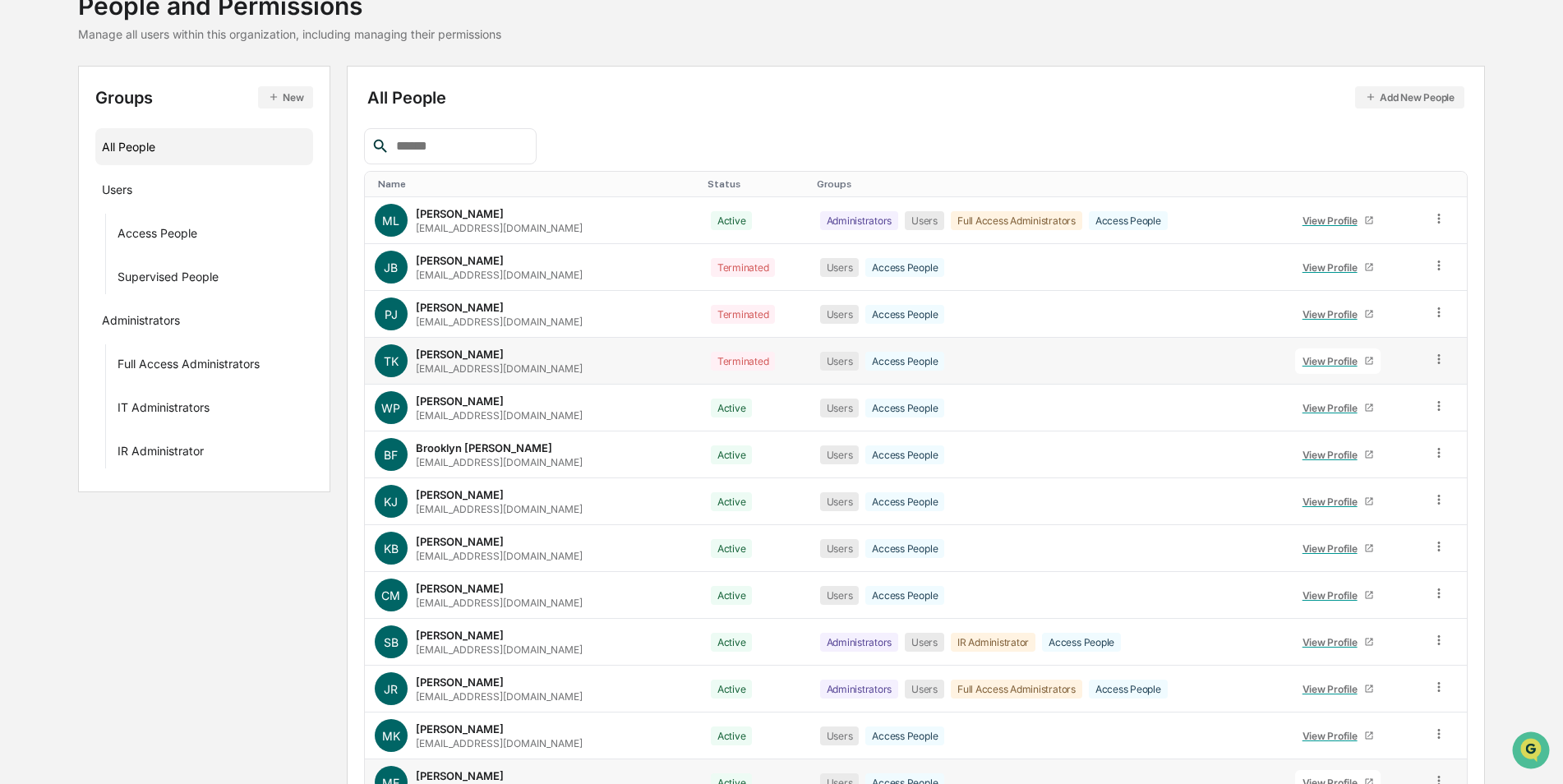
scroll to position [0, 0]
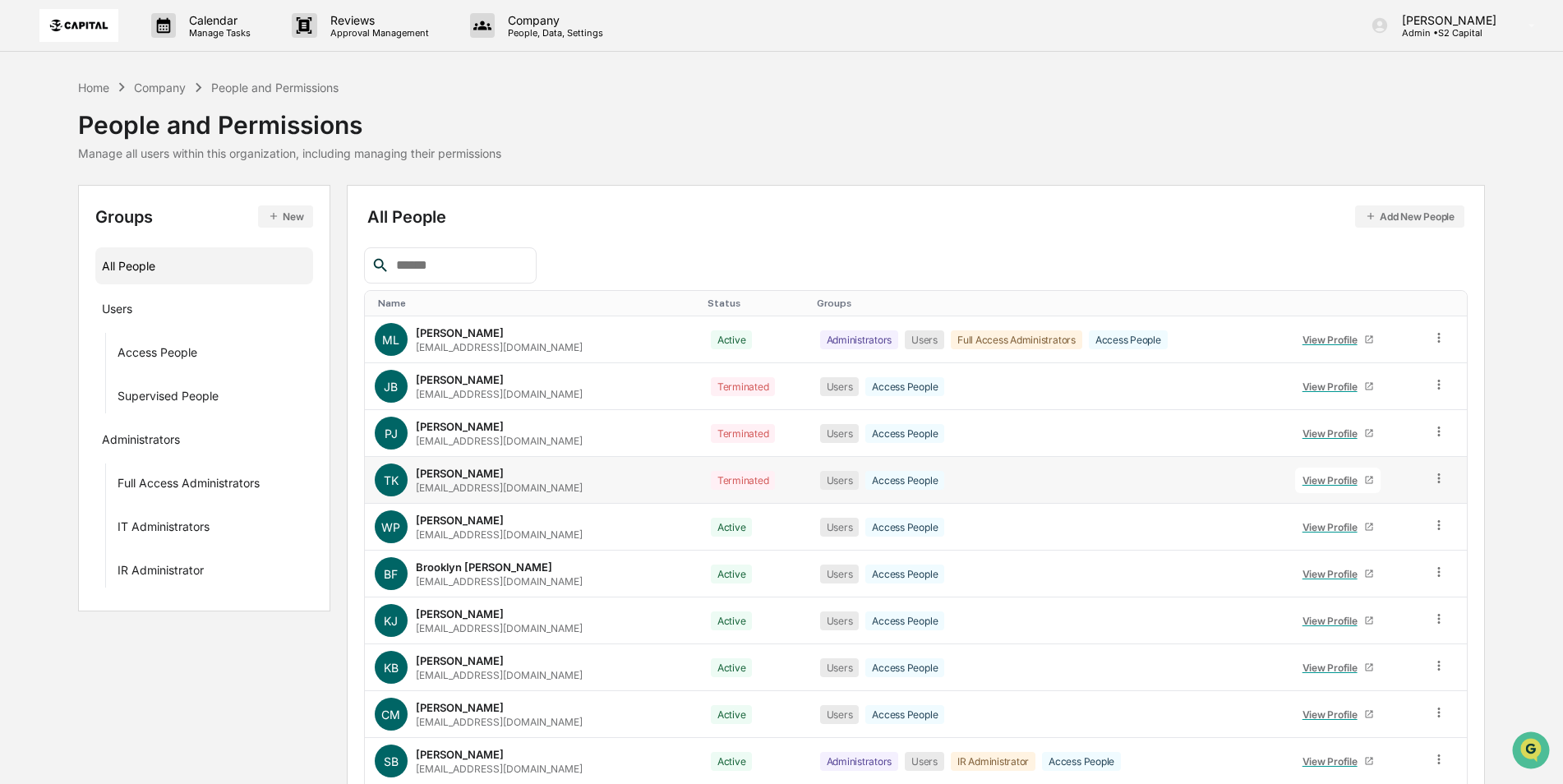
click at [398, 309] on th "Name" at bounding box center [533, 303] width 336 height 25
click at [400, 301] on div "Name" at bounding box center [536, 303] width 317 height 12
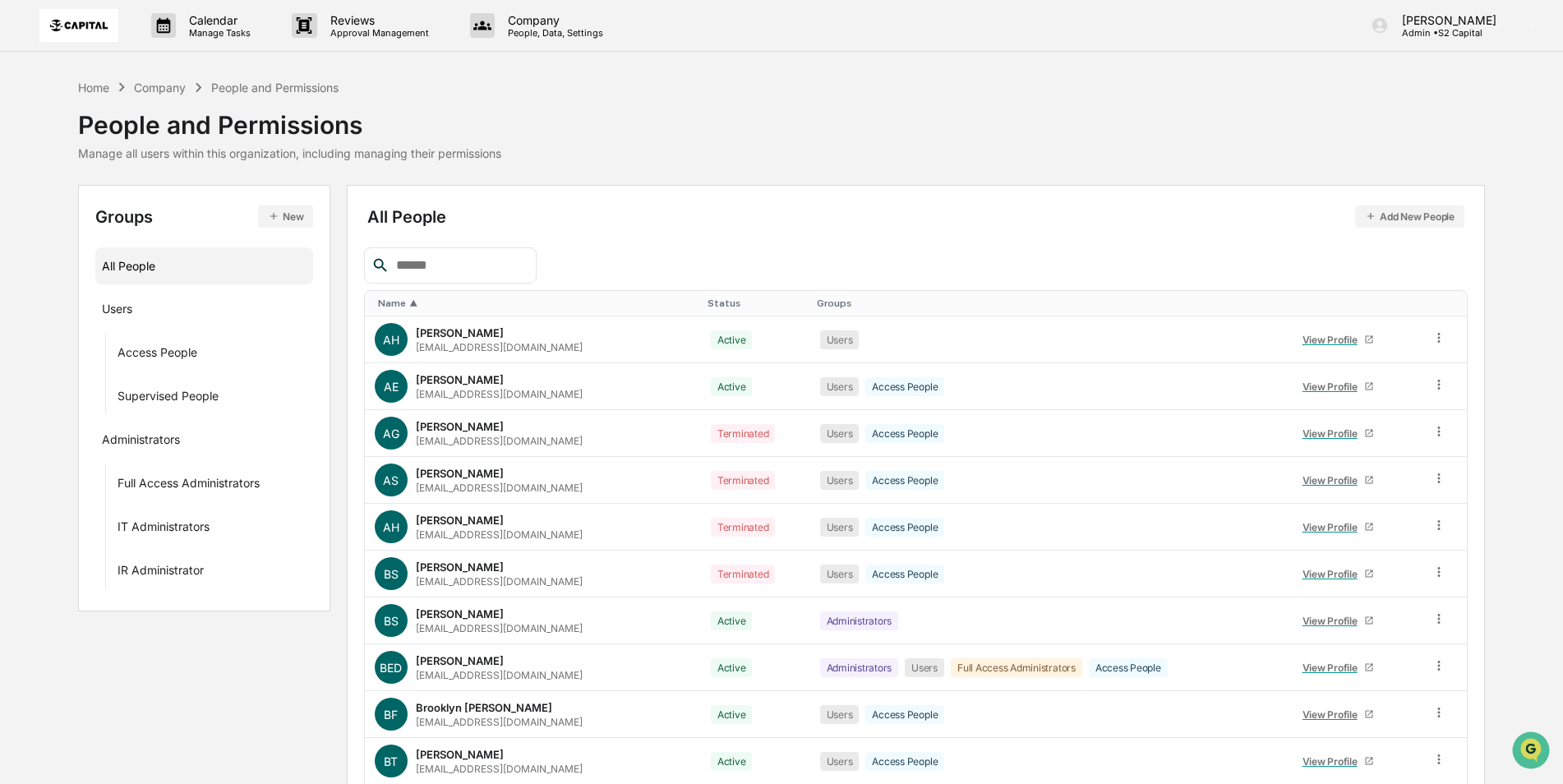
click at [1392, 220] on button "Add New People" at bounding box center [1409, 216] width 109 height 23
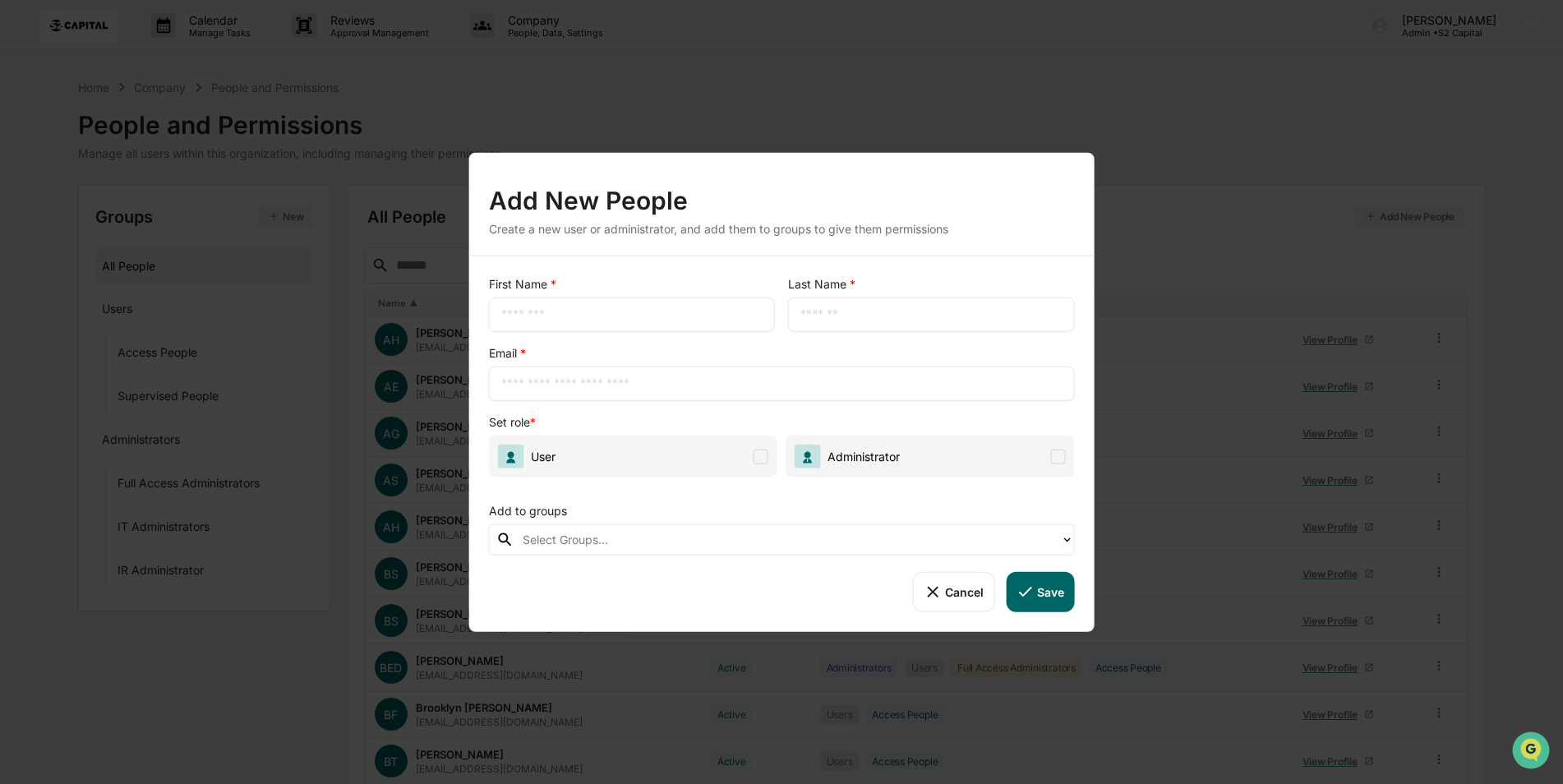
click at [560, 314] on input "text" at bounding box center [632, 315] width 262 height 17
click at [610, 317] on input "text" at bounding box center [632, 315] width 262 height 17
type input "*"
type input "*****"
type input "*******"
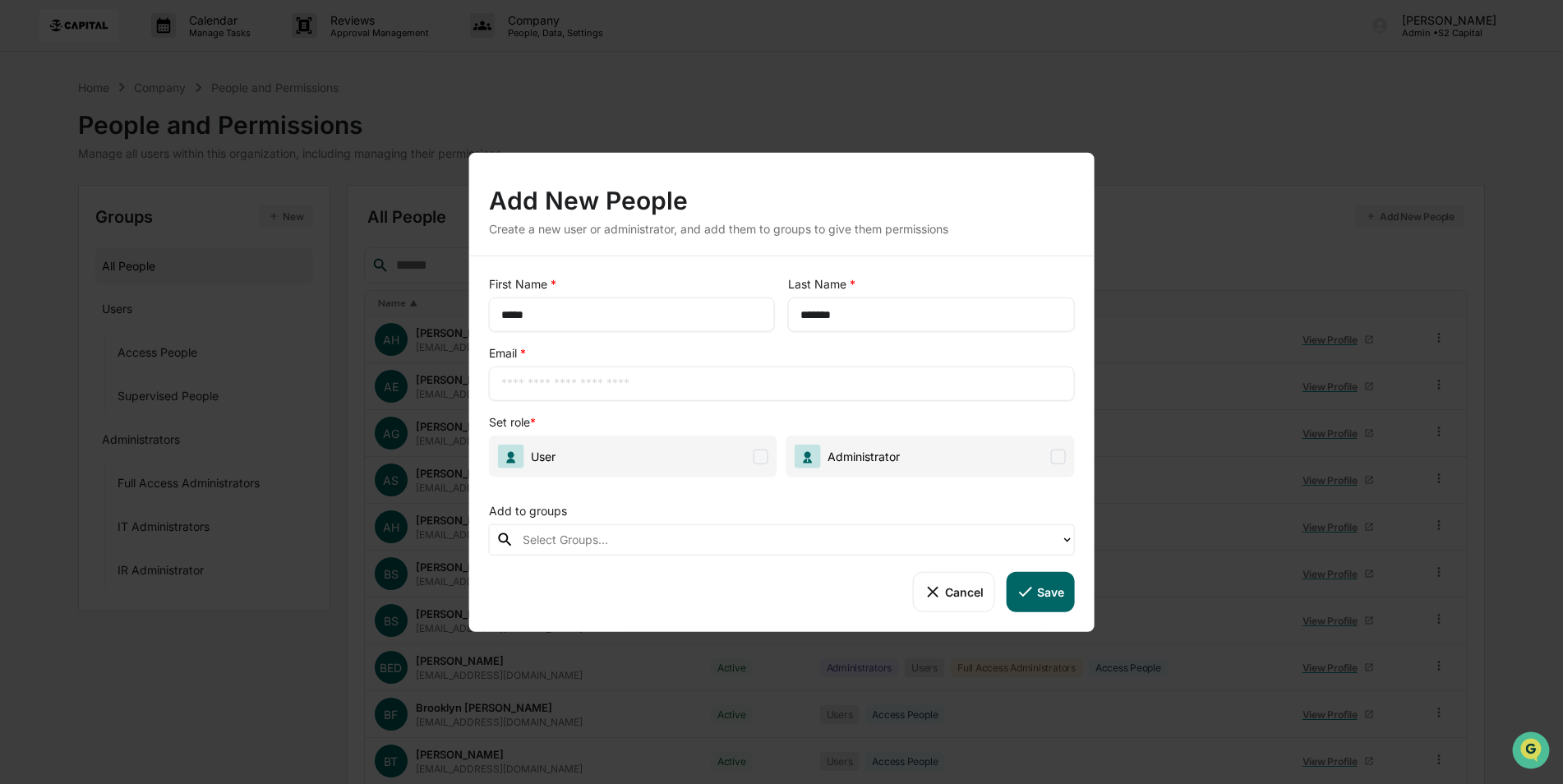
click at [619, 380] on input "text" at bounding box center [782, 384] width 562 height 17
click at [551, 382] on input "text" at bounding box center [782, 384] width 562 height 17
paste input "**********"
type input "**********"
click at [757, 455] on span at bounding box center [761, 456] width 15 height 15
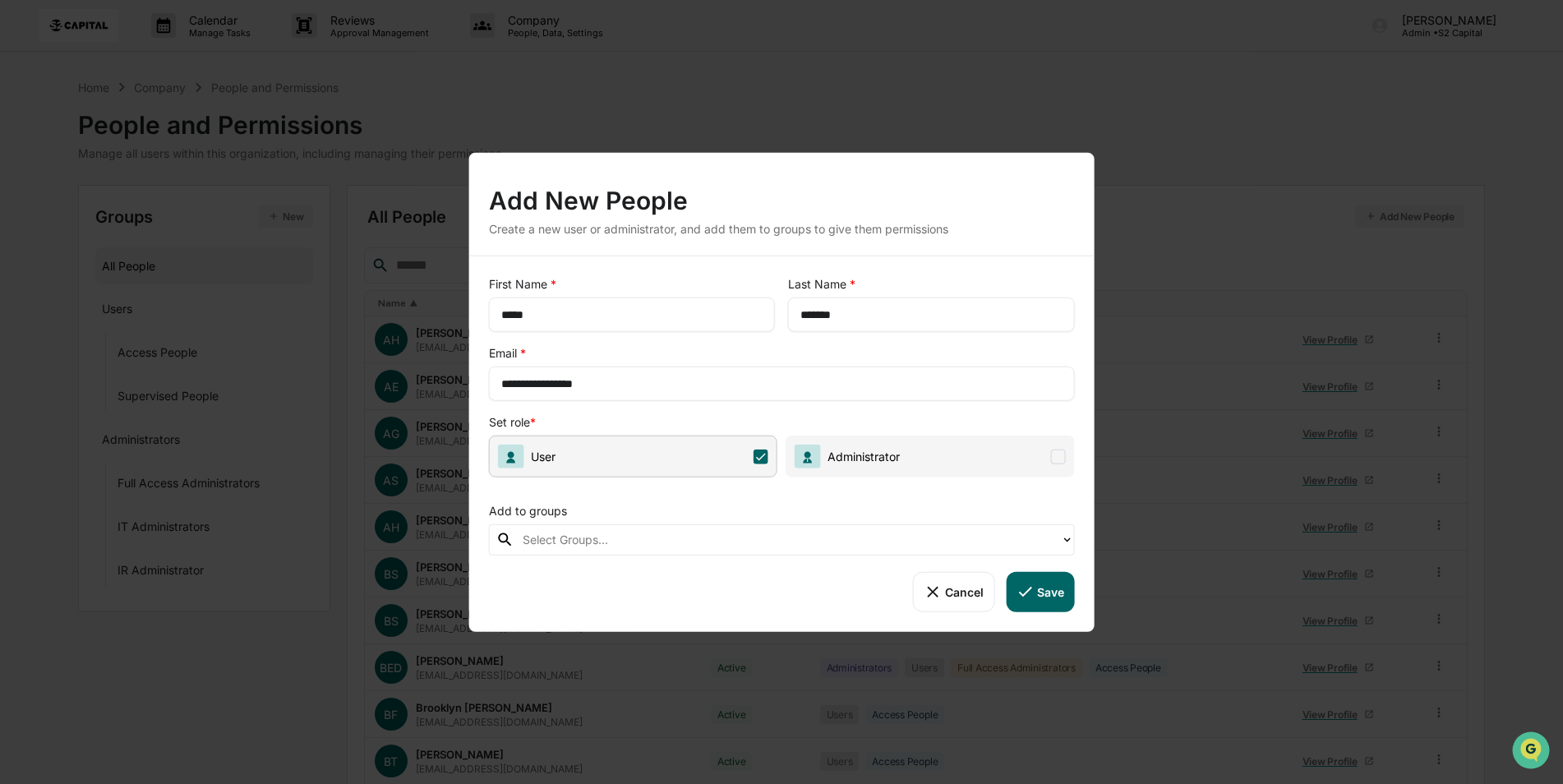
click at [654, 557] on div "**********" at bounding box center [782, 444] width 625 height 375
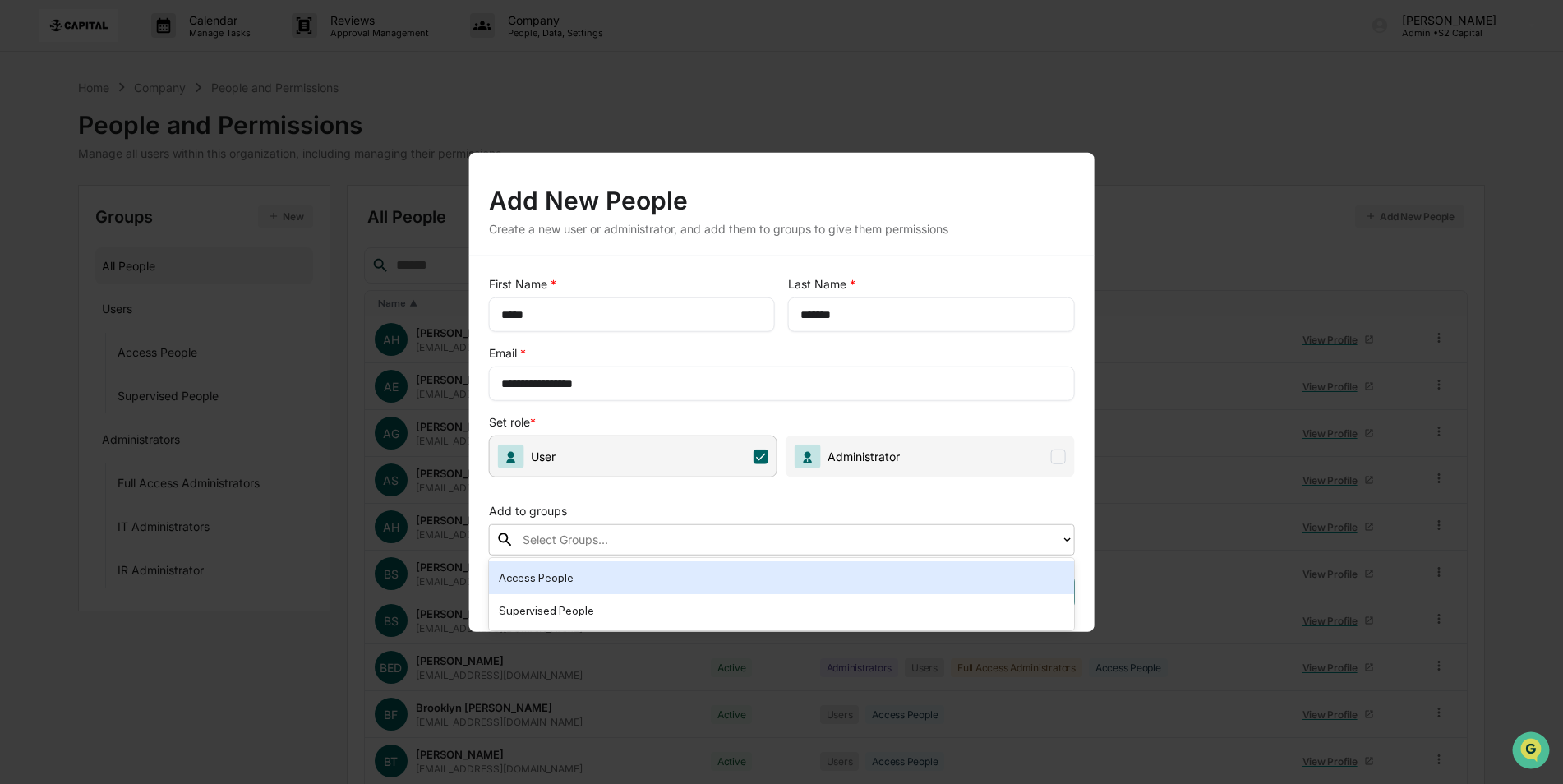
click at [649, 535] on div at bounding box center [787, 539] width 530 height 19
click at [618, 573] on div "Access People" at bounding box center [782, 578] width 566 height 20
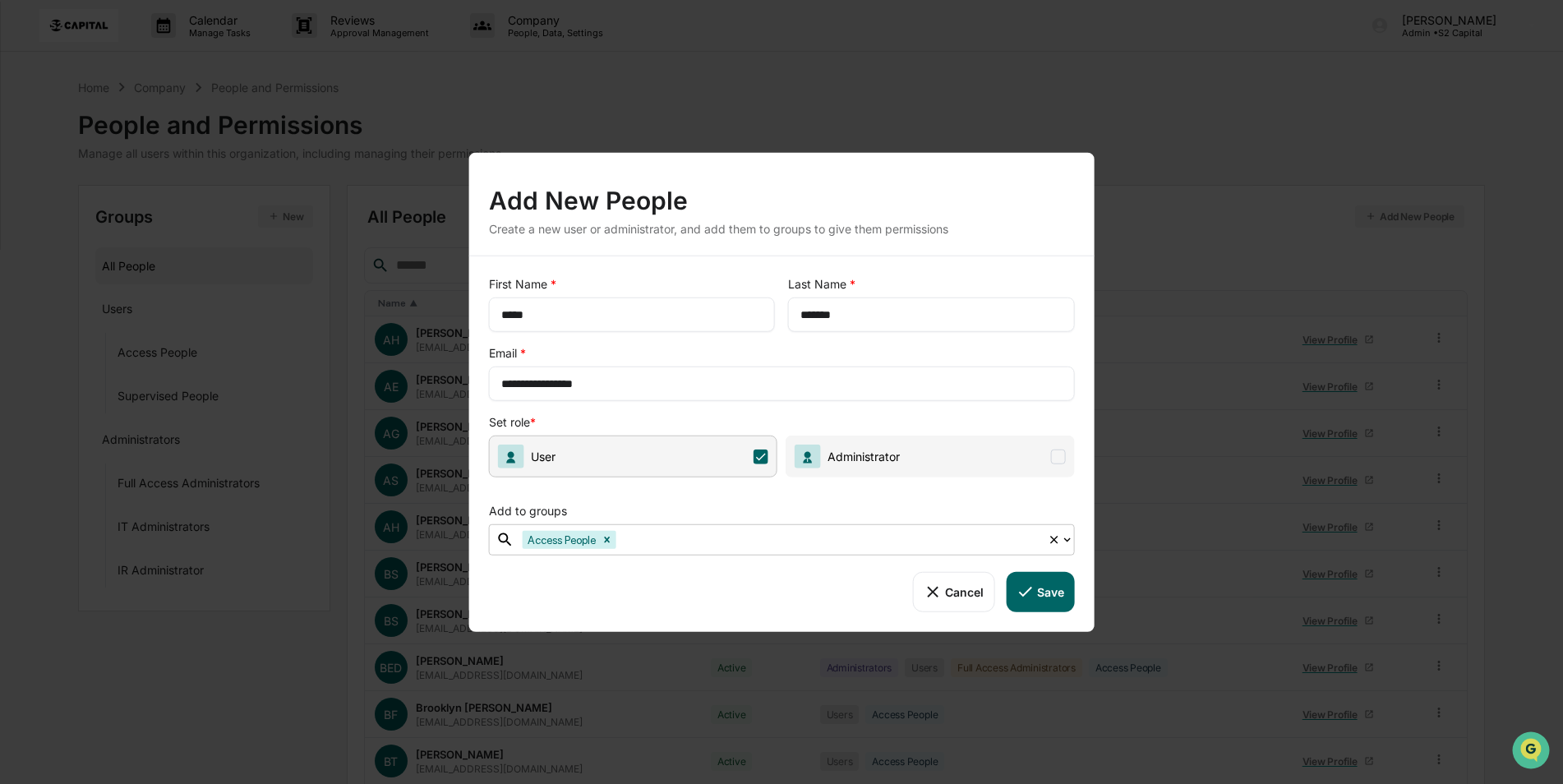
click at [1041, 598] on button "Save" at bounding box center [1040, 591] width 69 height 39
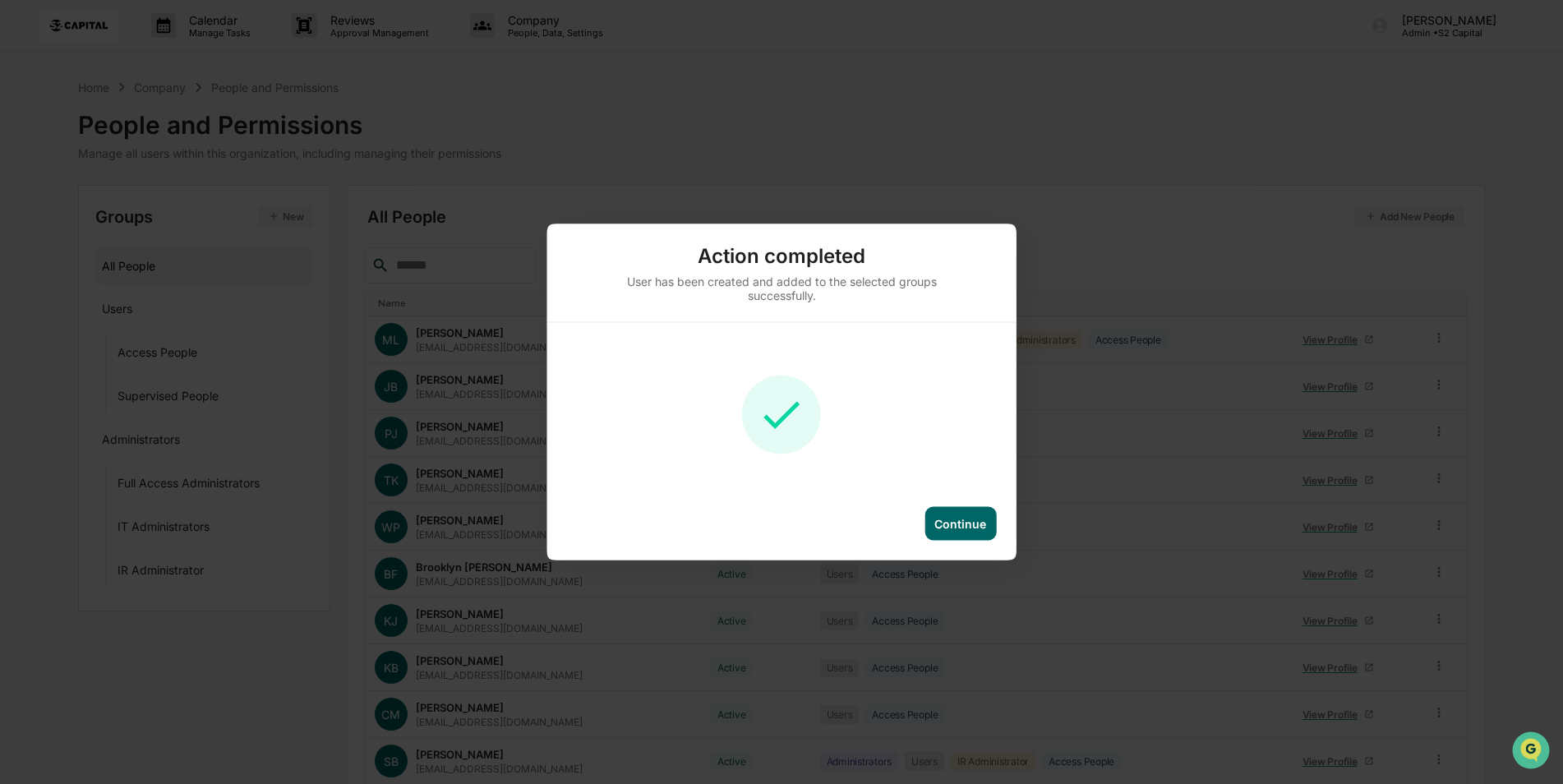
click at [971, 517] on div "Continue" at bounding box center [960, 523] width 52 height 14
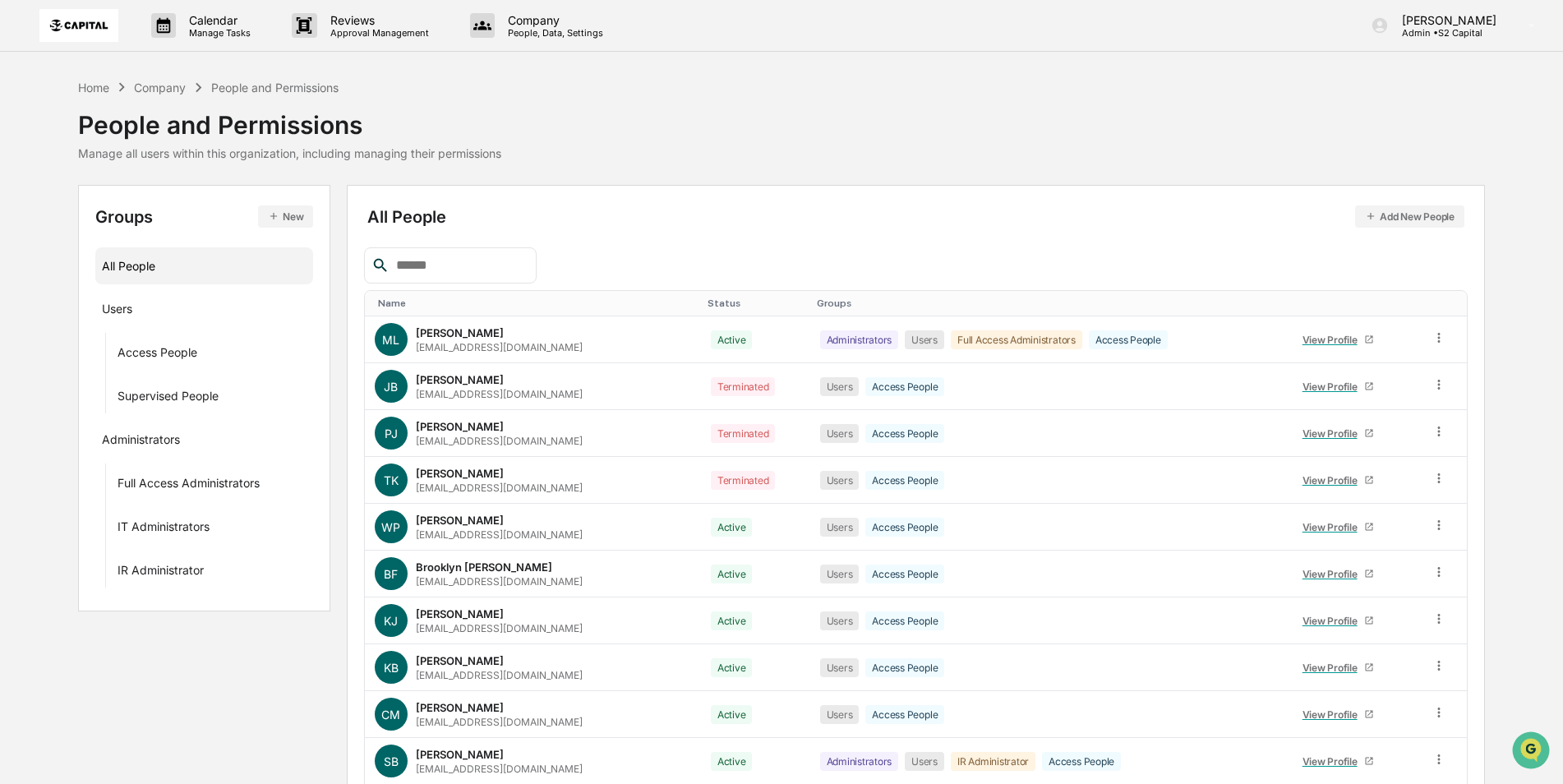
click at [1385, 221] on button "Add New People" at bounding box center [1409, 216] width 109 height 23
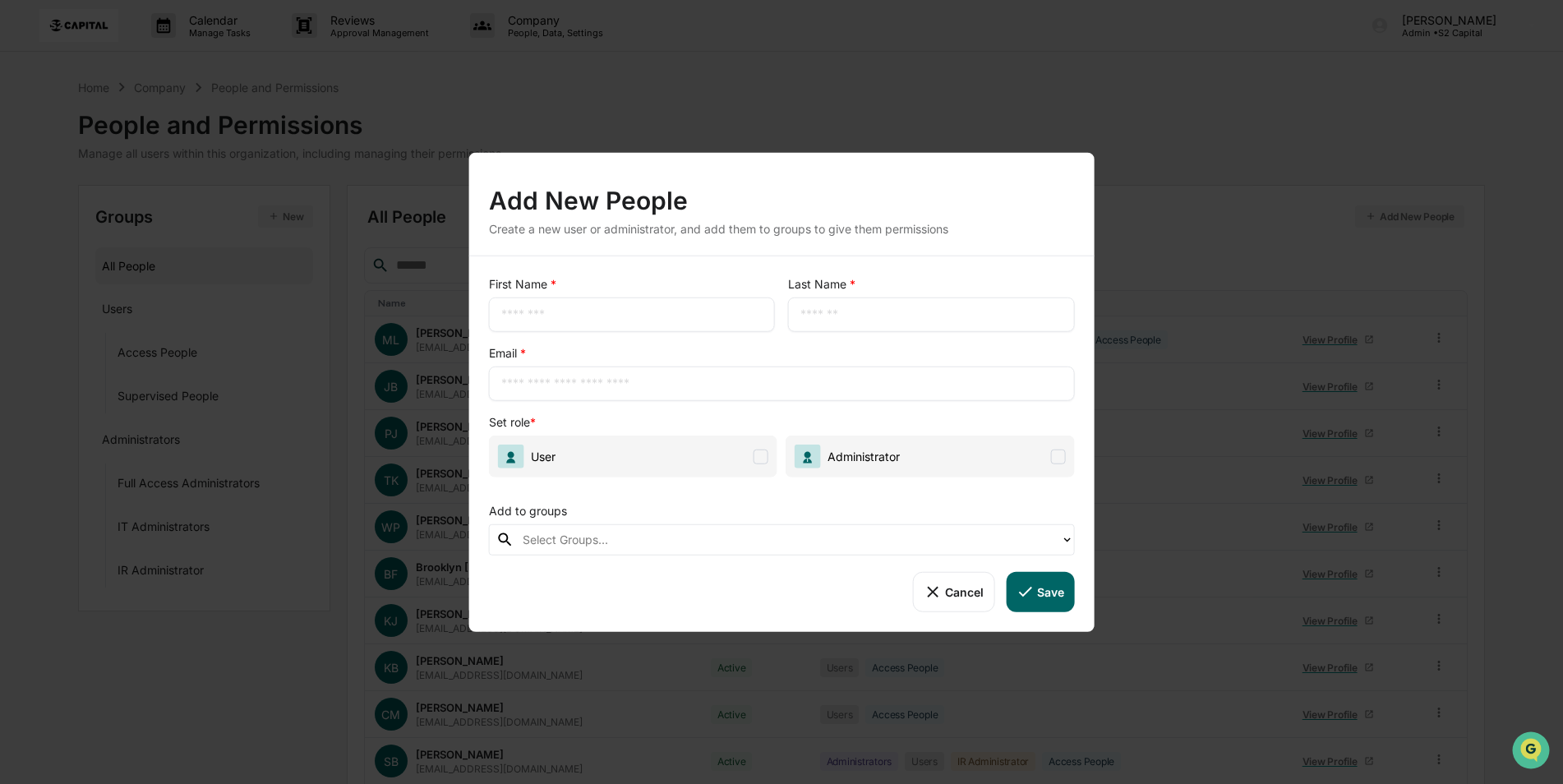
click at [659, 322] on input "text" at bounding box center [632, 315] width 262 height 17
type input "*******"
click at [802, 323] on div "​" at bounding box center [931, 314] width 286 height 34
click at [813, 316] on input "text" at bounding box center [931, 315] width 262 height 17
type input "******"
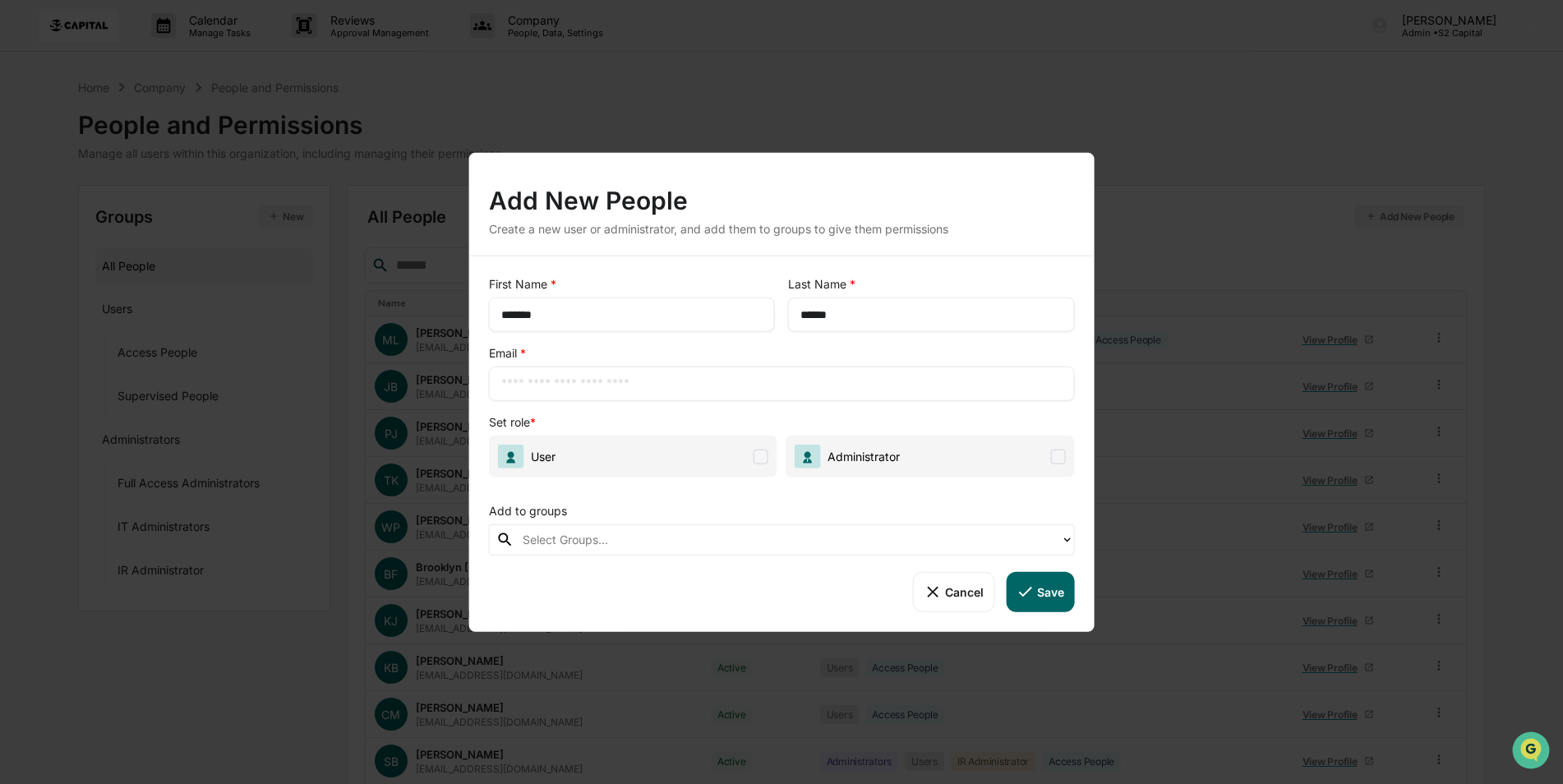
drag, startPoint x: 542, startPoint y: 376, endPoint x: 542, endPoint y: 389, distance: 13.0
click at [542, 389] on input "text" at bounding box center [782, 384] width 562 height 17
paste input "**********"
type input "**********"
click at [771, 456] on span "User" at bounding box center [633, 456] width 288 height 42
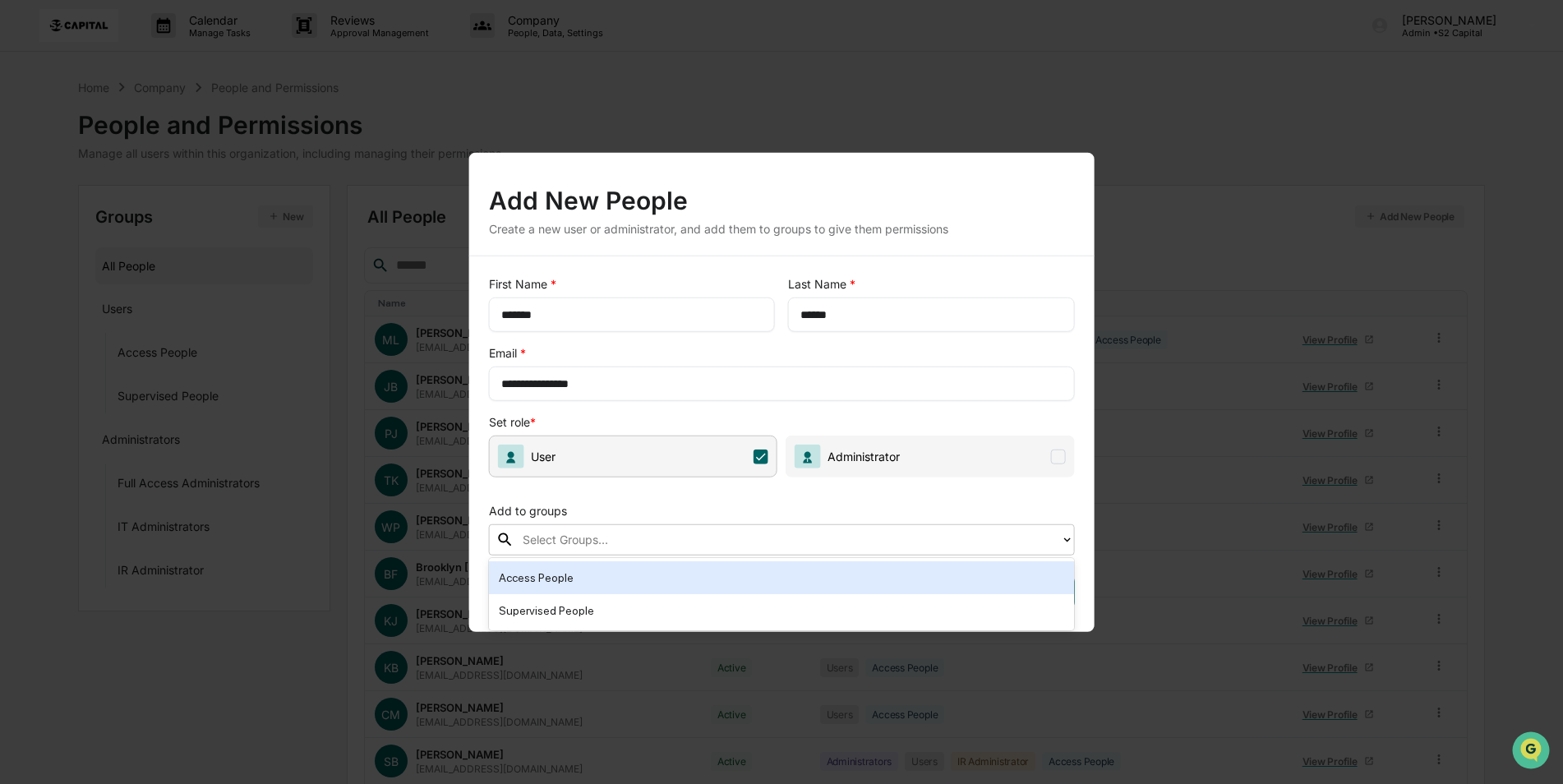
click at [679, 542] on div at bounding box center [787, 539] width 530 height 19
click at [652, 575] on div "Access People" at bounding box center [782, 578] width 566 height 20
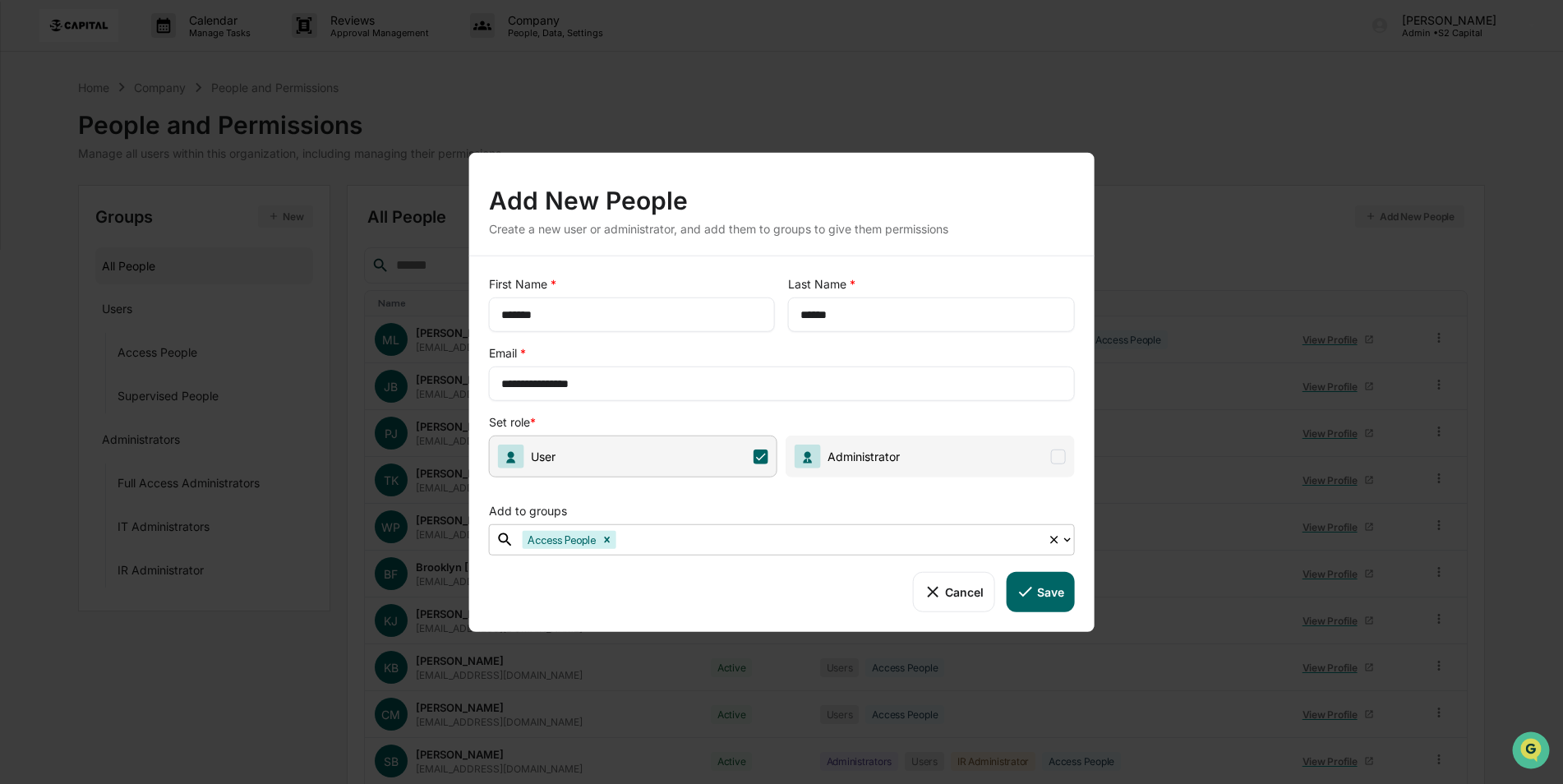
click at [1052, 595] on button "Save" at bounding box center [1040, 591] width 69 height 39
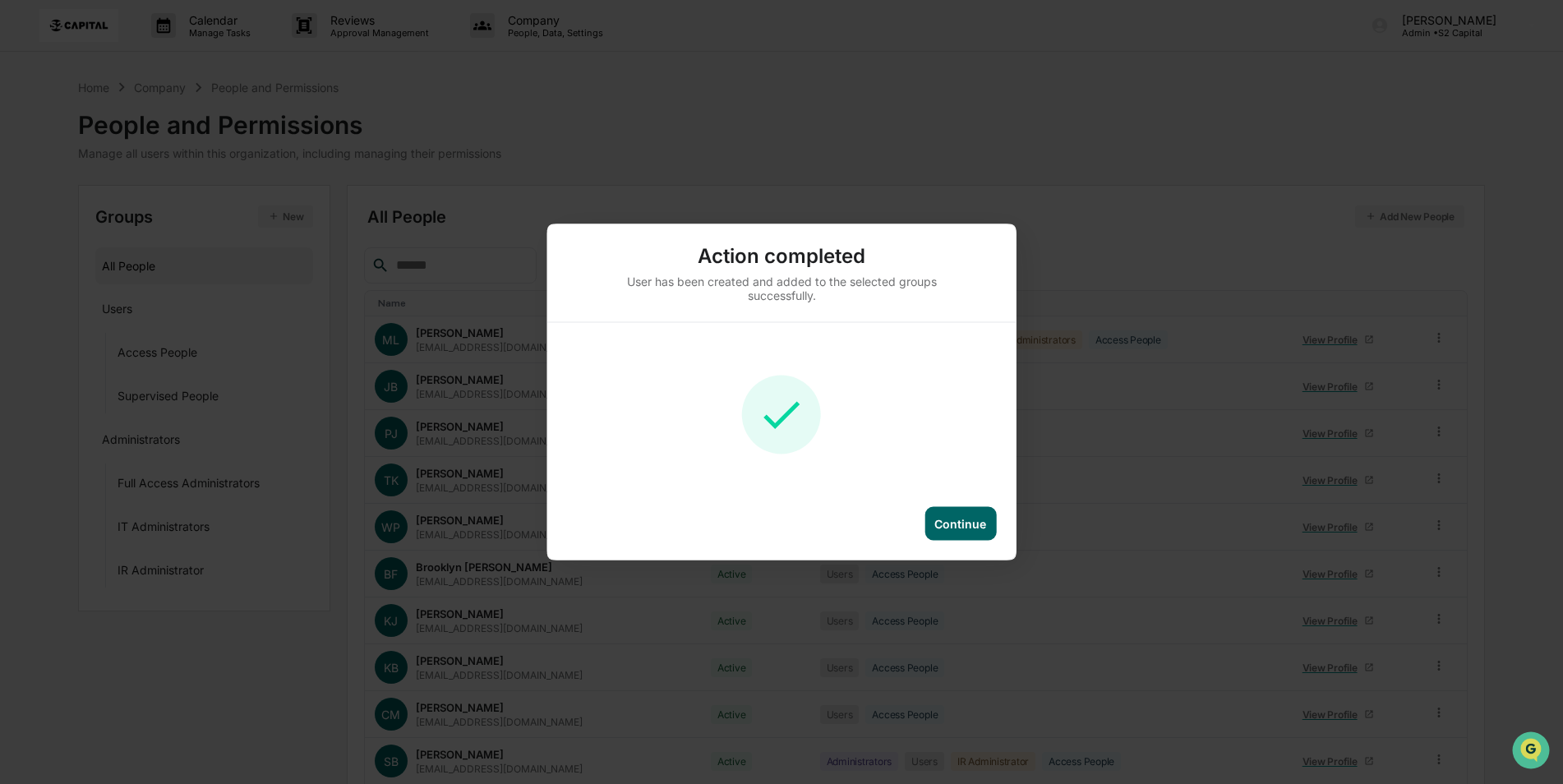
click at [975, 517] on div "Continue" at bounding box center [960, 523] width 52 height 14
